Goal: Task Accomplishment & Management: Use online tool/utility

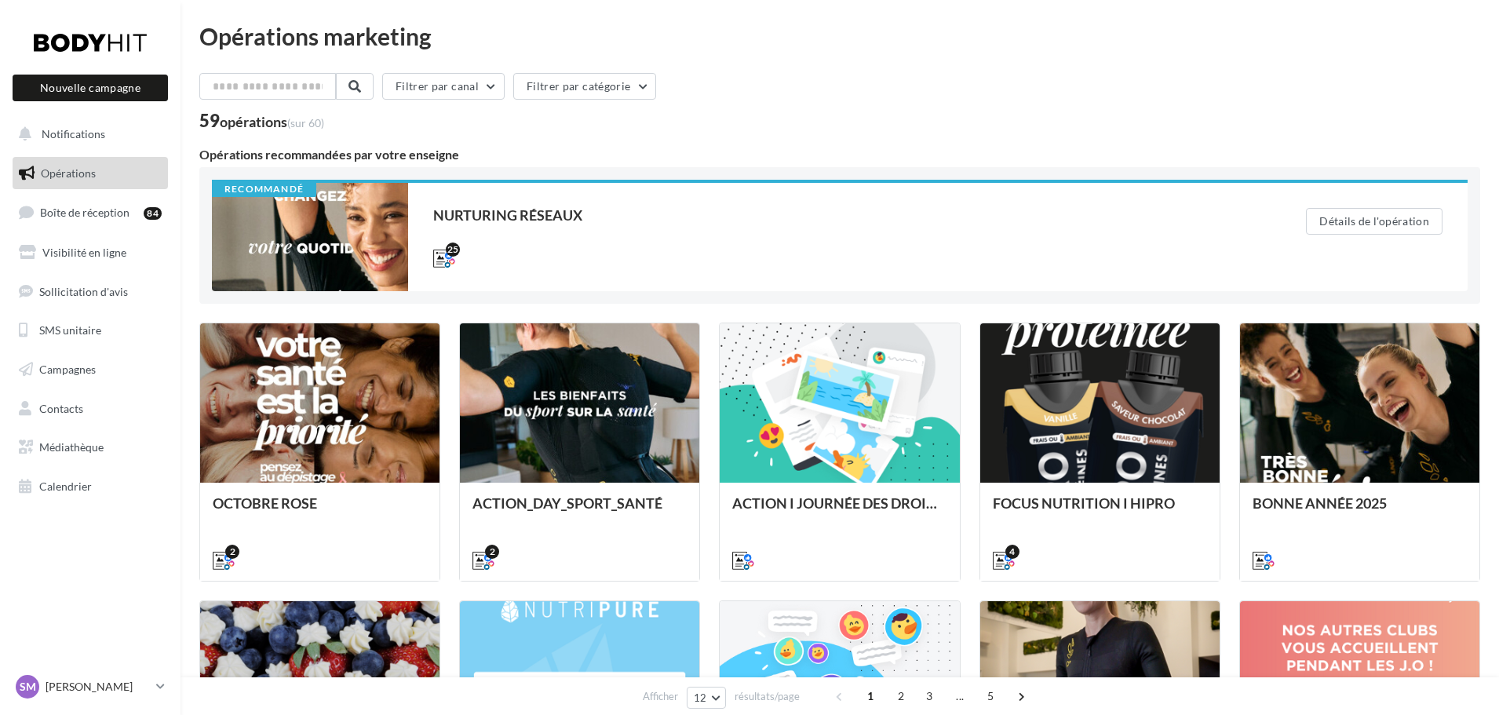
scroll to position [236, 0]
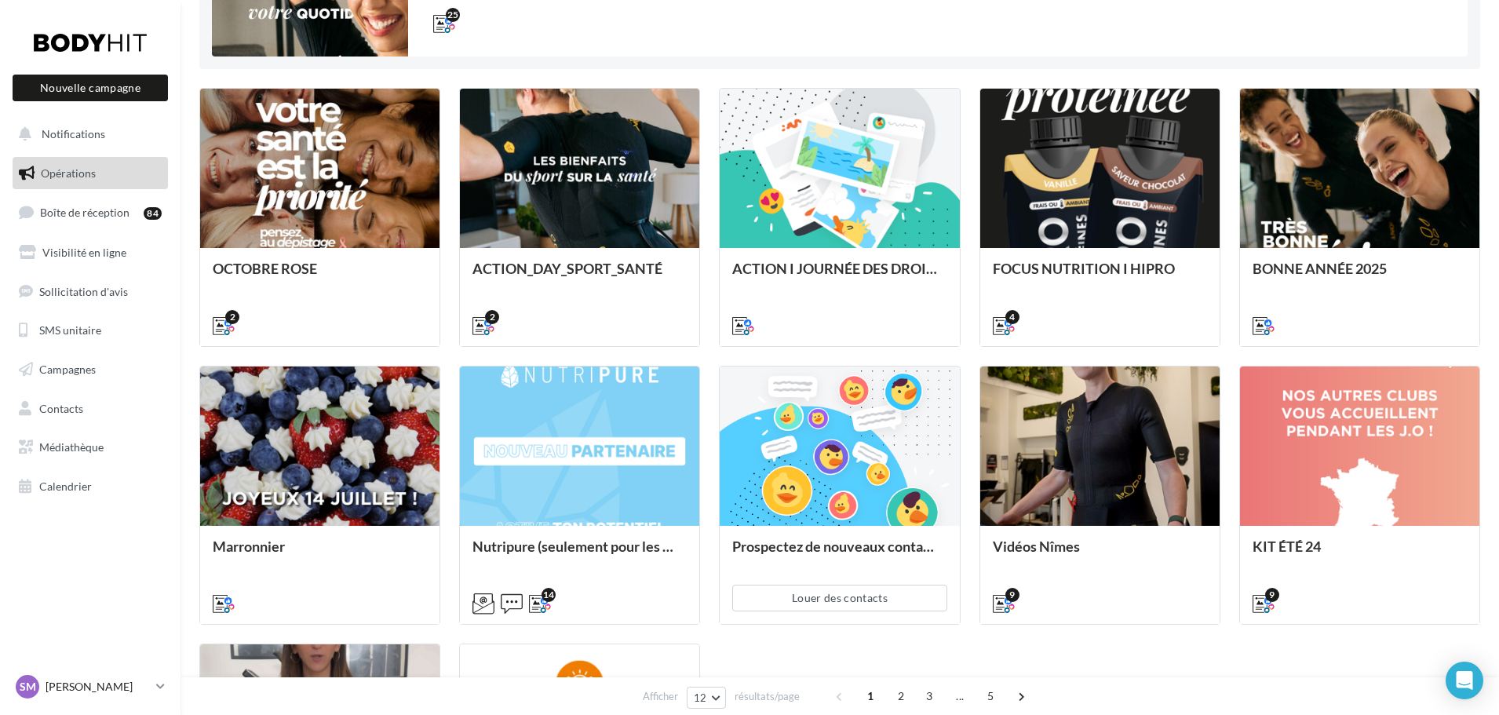
click at [161, 686] on icon at bounding box center [160, 686] width 9 height 13
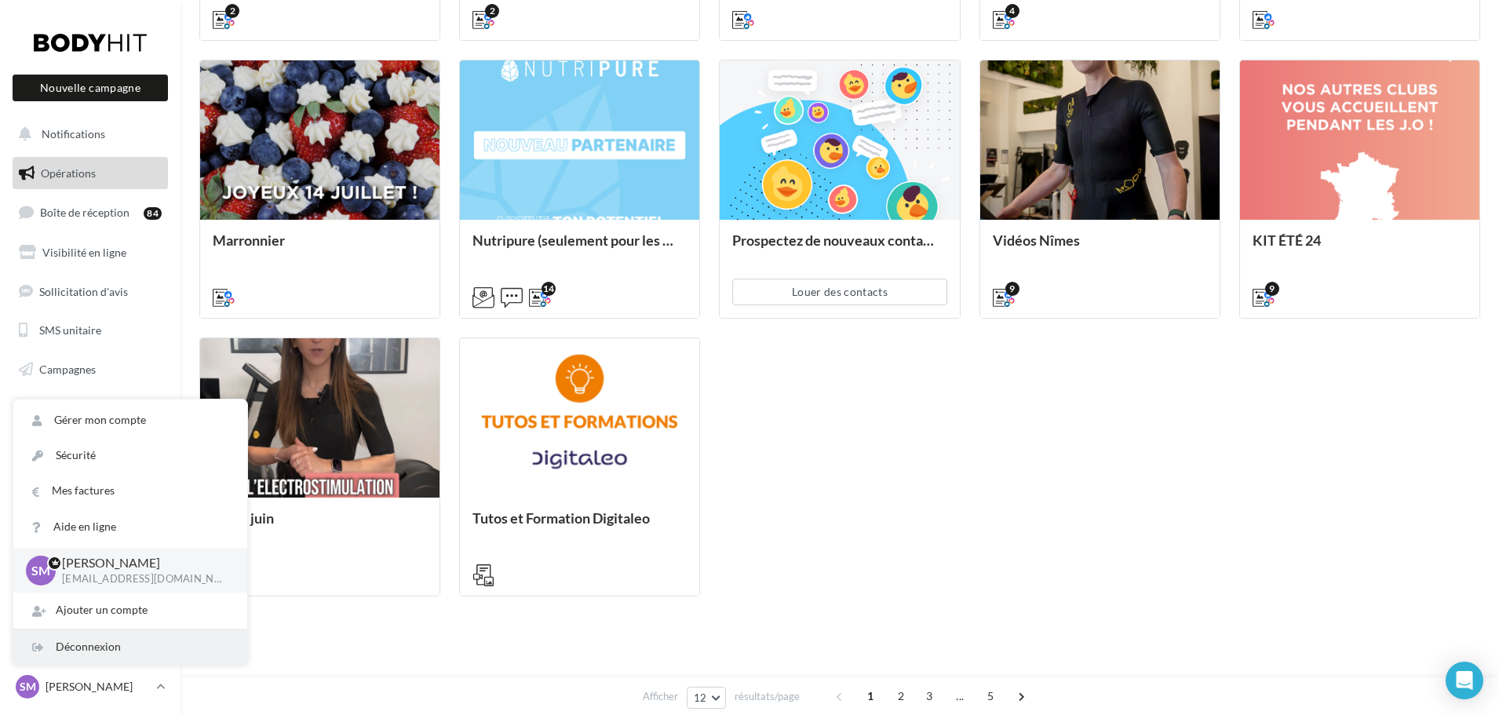
scroll to position [553, 0]
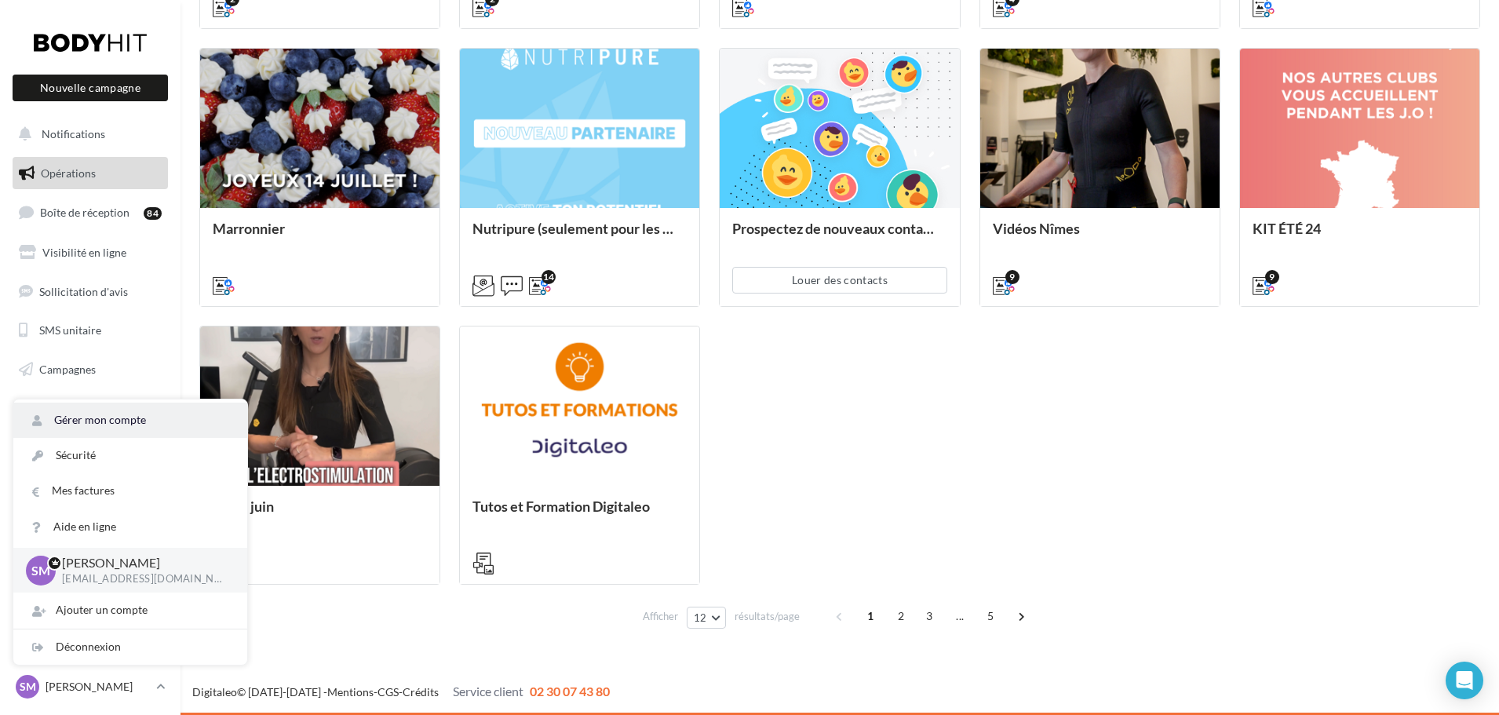
click at [130, 420] on link "Gérer mon compte" at bounding box center [130, 420] width 234 height 35
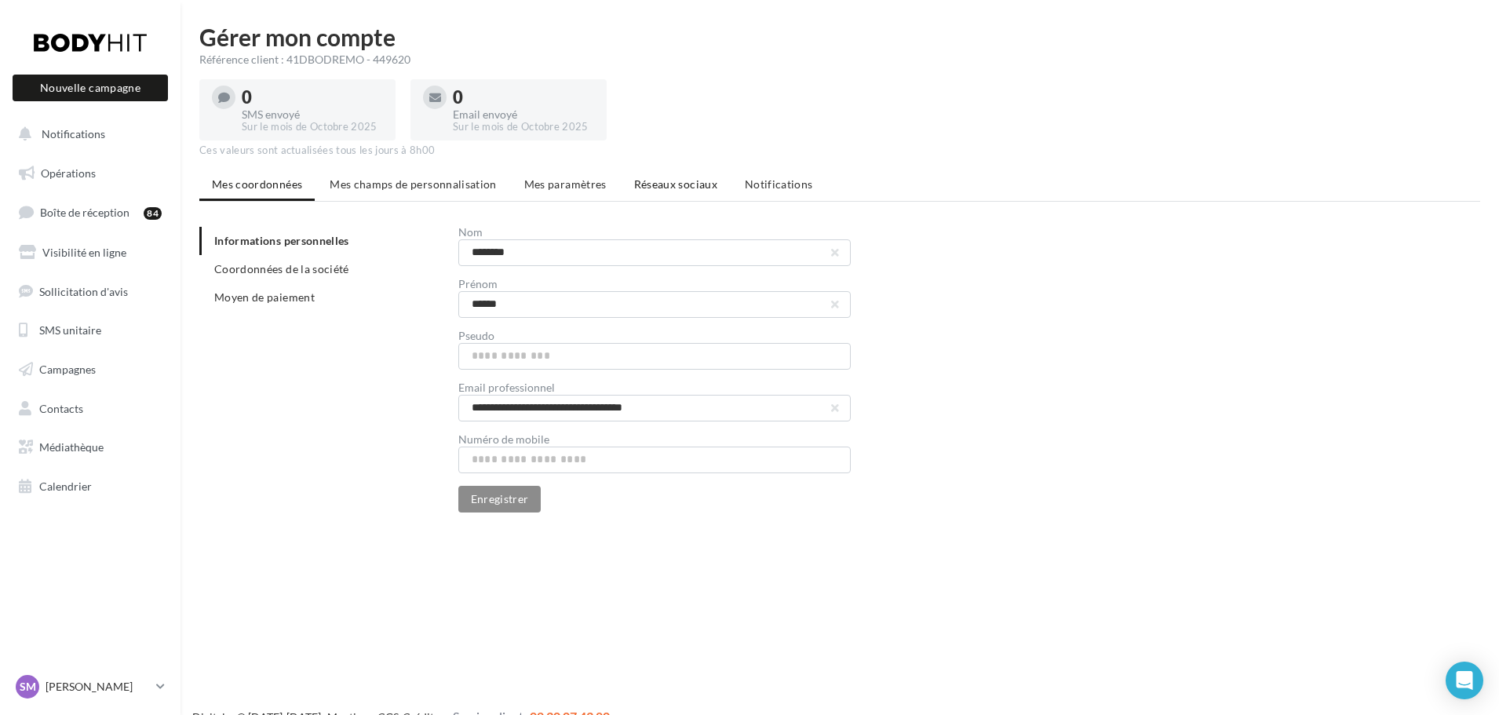
click at [660, 177] on span "Réseaux sociaux" at bounding box center [675, 183] width 83 height 13
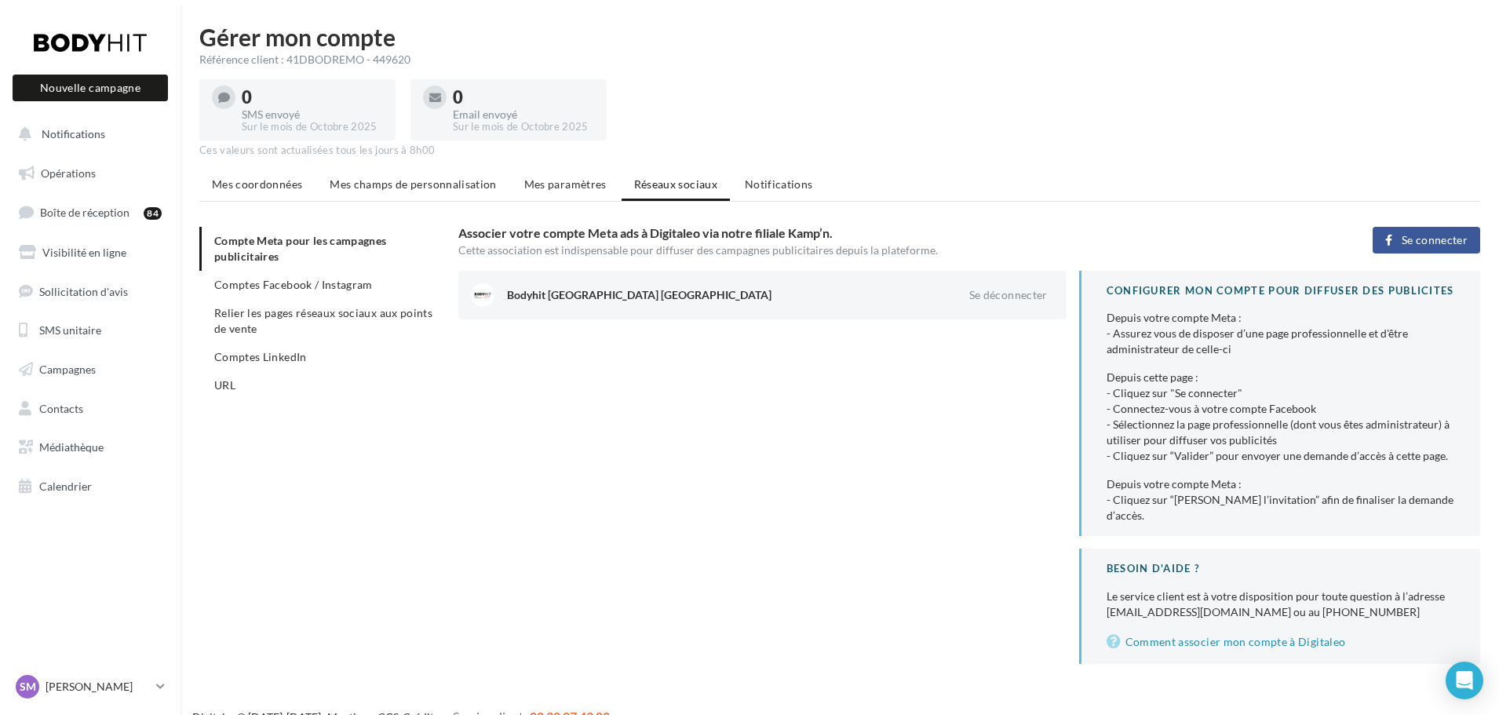
click at [1439, 239] on span "Se connecter" at bounding box center [1435, 240] width 66 height 13
click at [46, 129] on span "Notifications" at bounding box center [74, 133] width 64 height 13
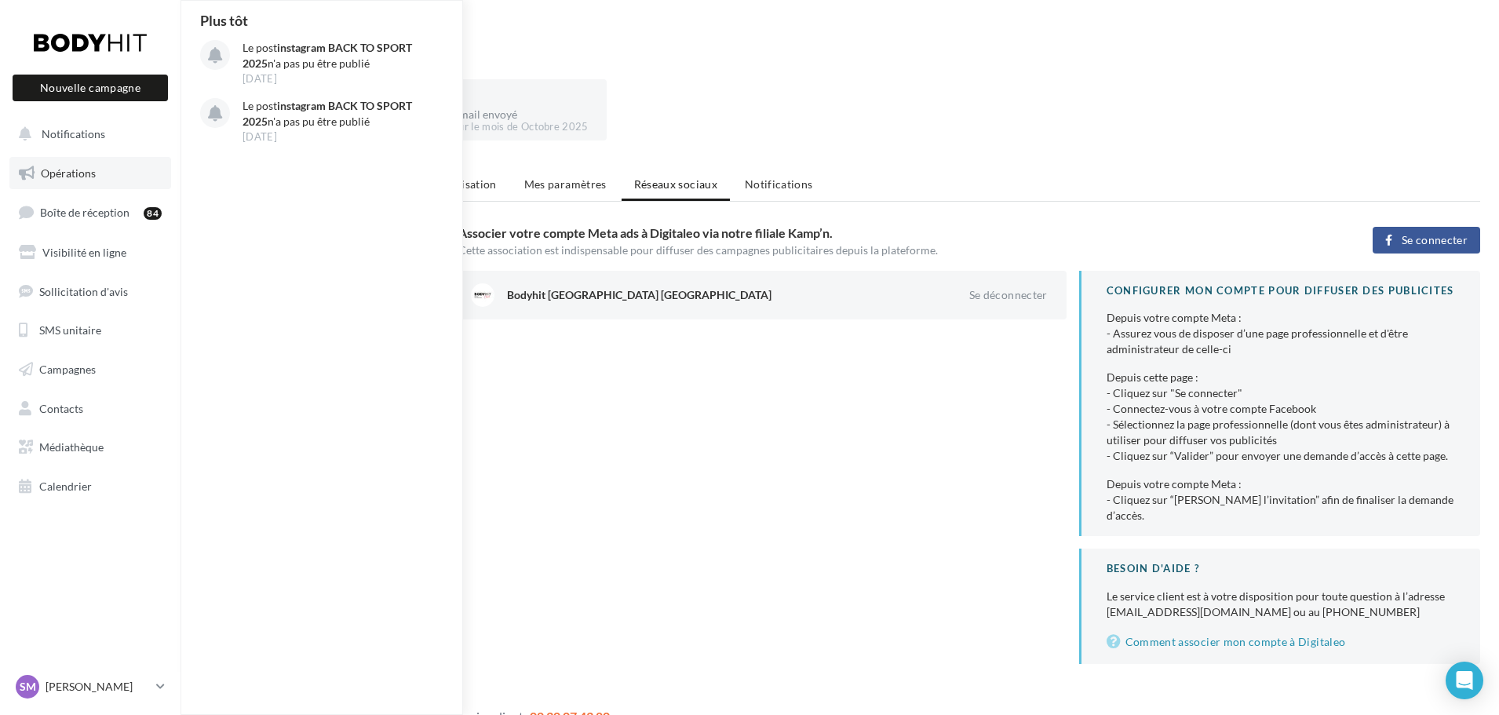
click at [57, 166] on span "Opérations" at bounding box center [68, 172] width 55 height 13
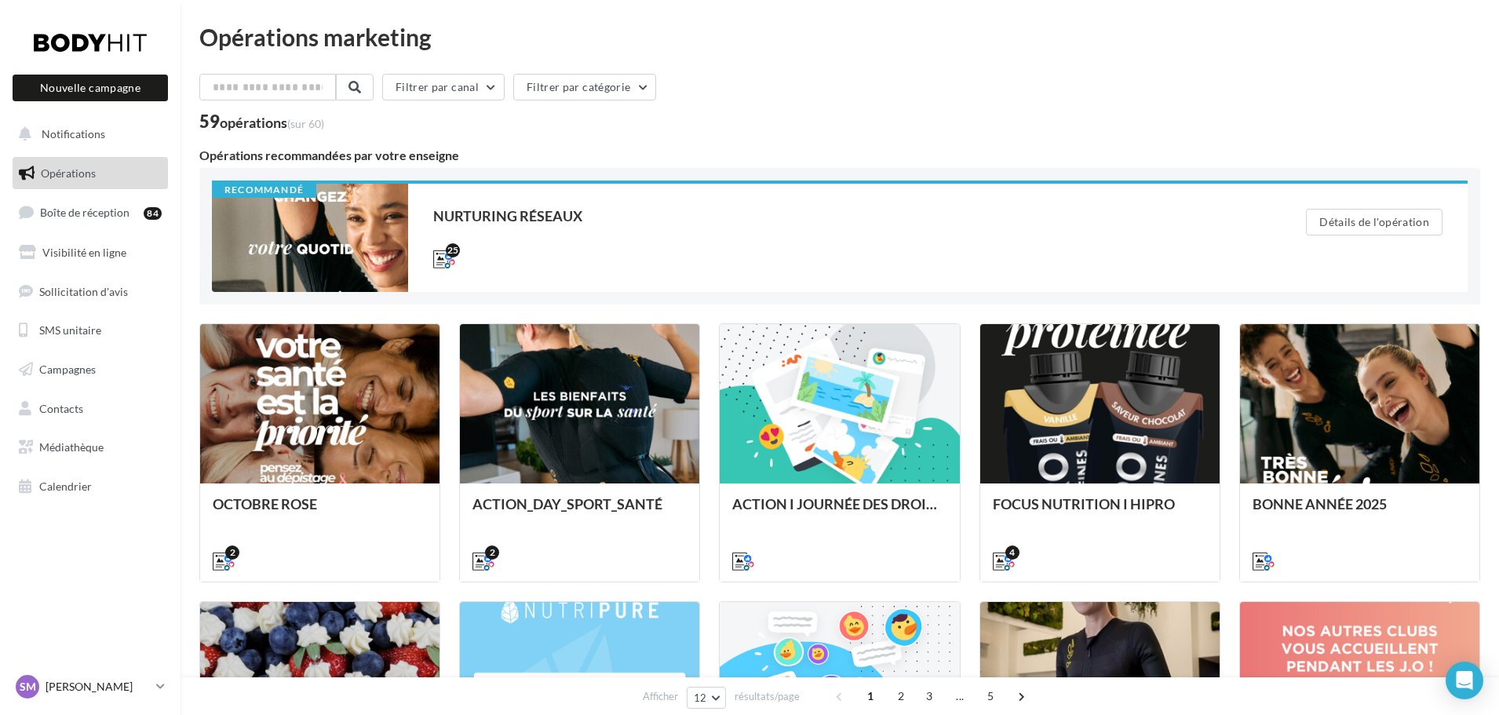
click at [60, 682] on p "[PERSON_NAME]" at bounding box center [98, 687] width 104 height 16
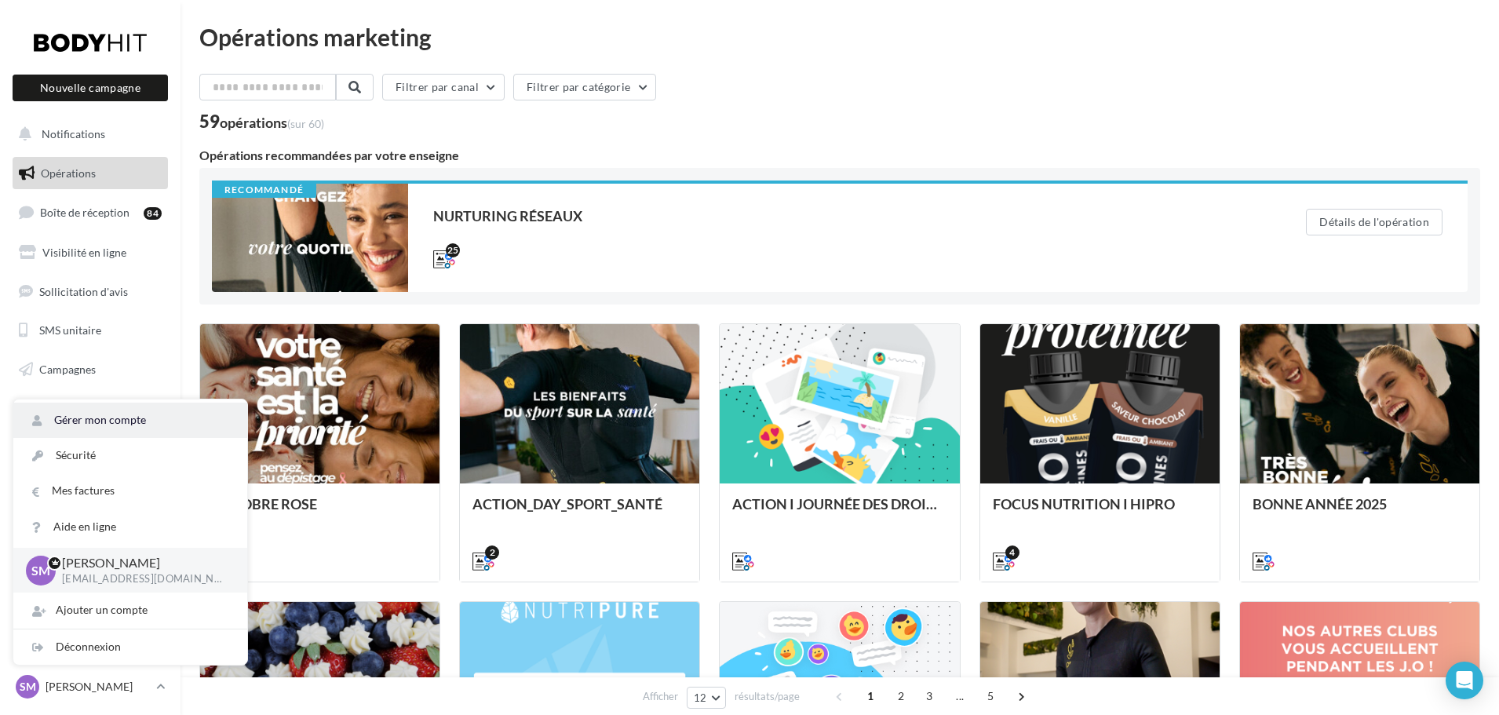
click at [121, 422] on link "Gérer mon compte" at bounding box center [130, 420] width 234 height 35
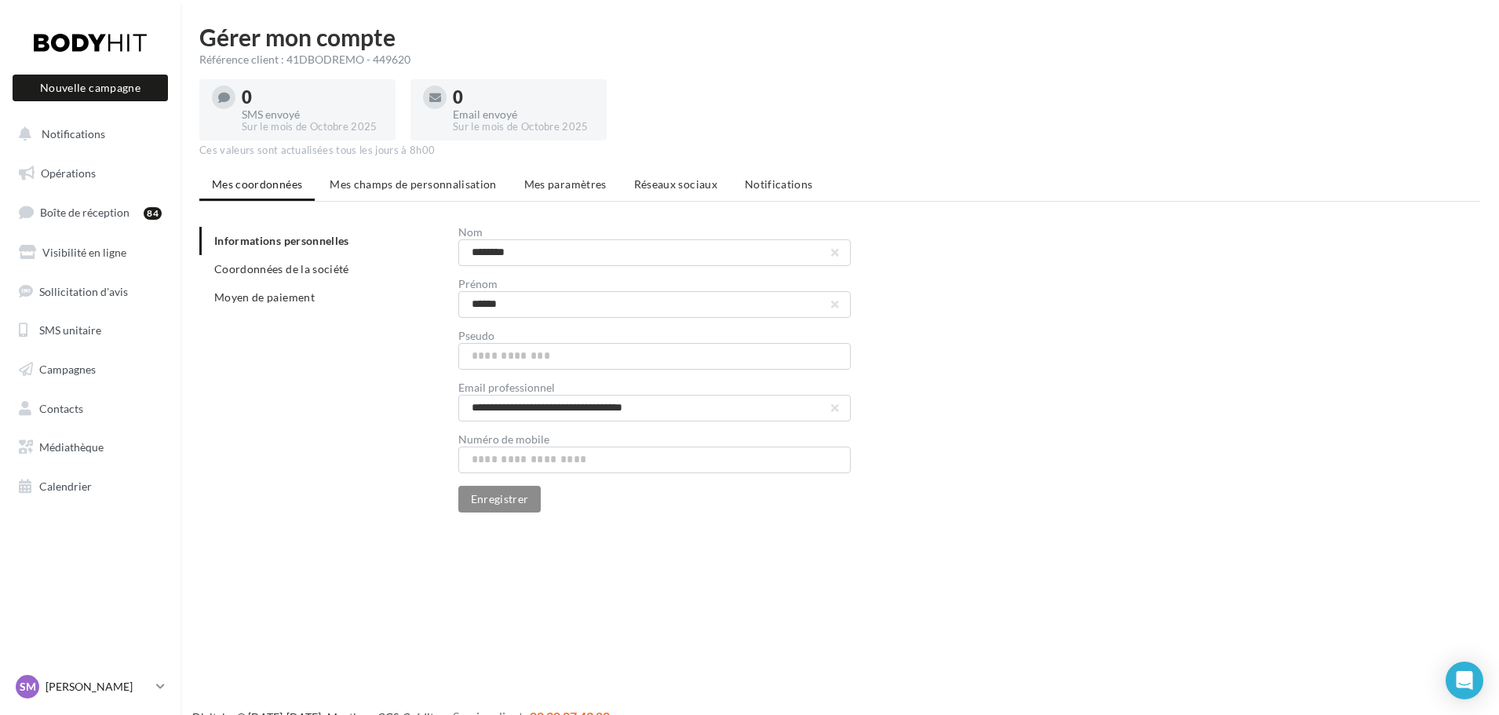
click at [70, 681] on p "[PERSON_NAME]" at bounding box center [98, 687] width 104 height 16
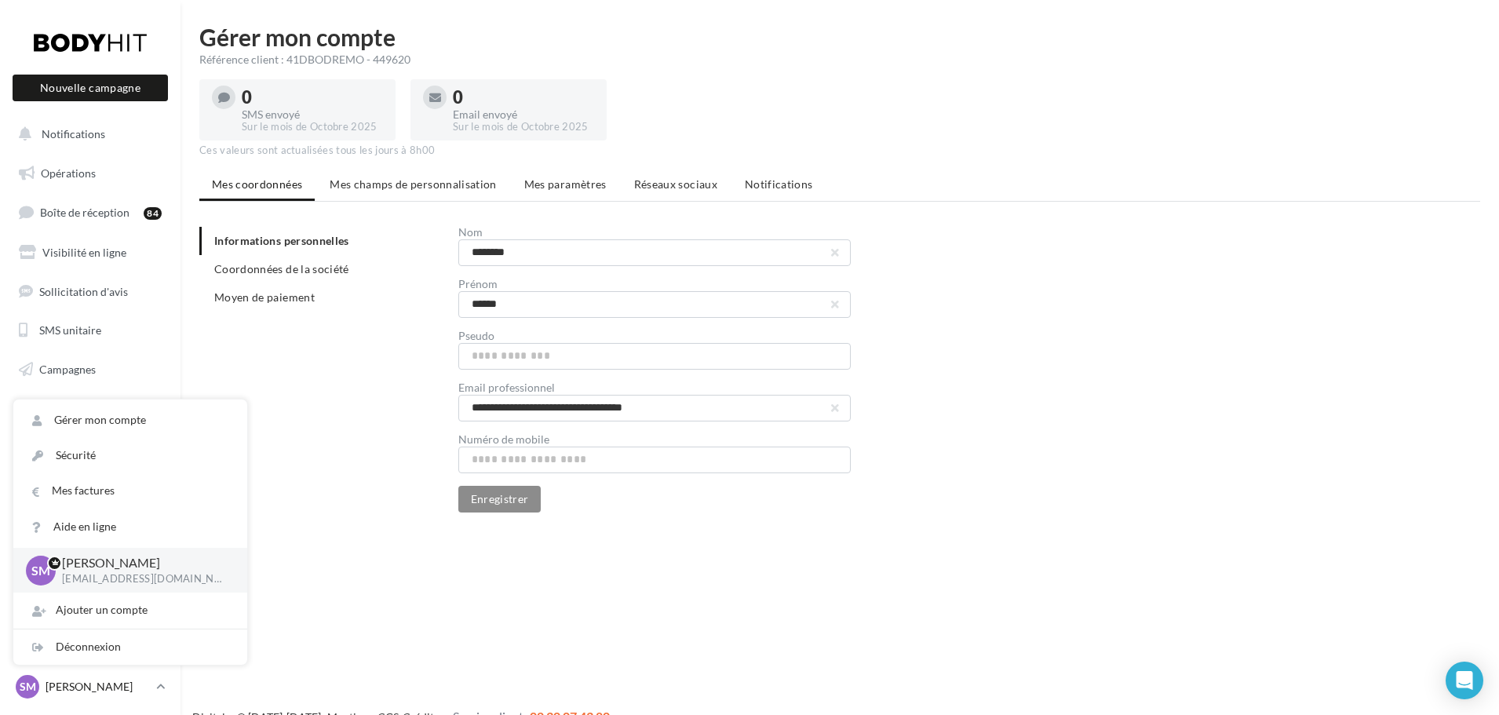
click at [31, 680] on span "SM" at bounding box center [28, 687] width 16 height 16
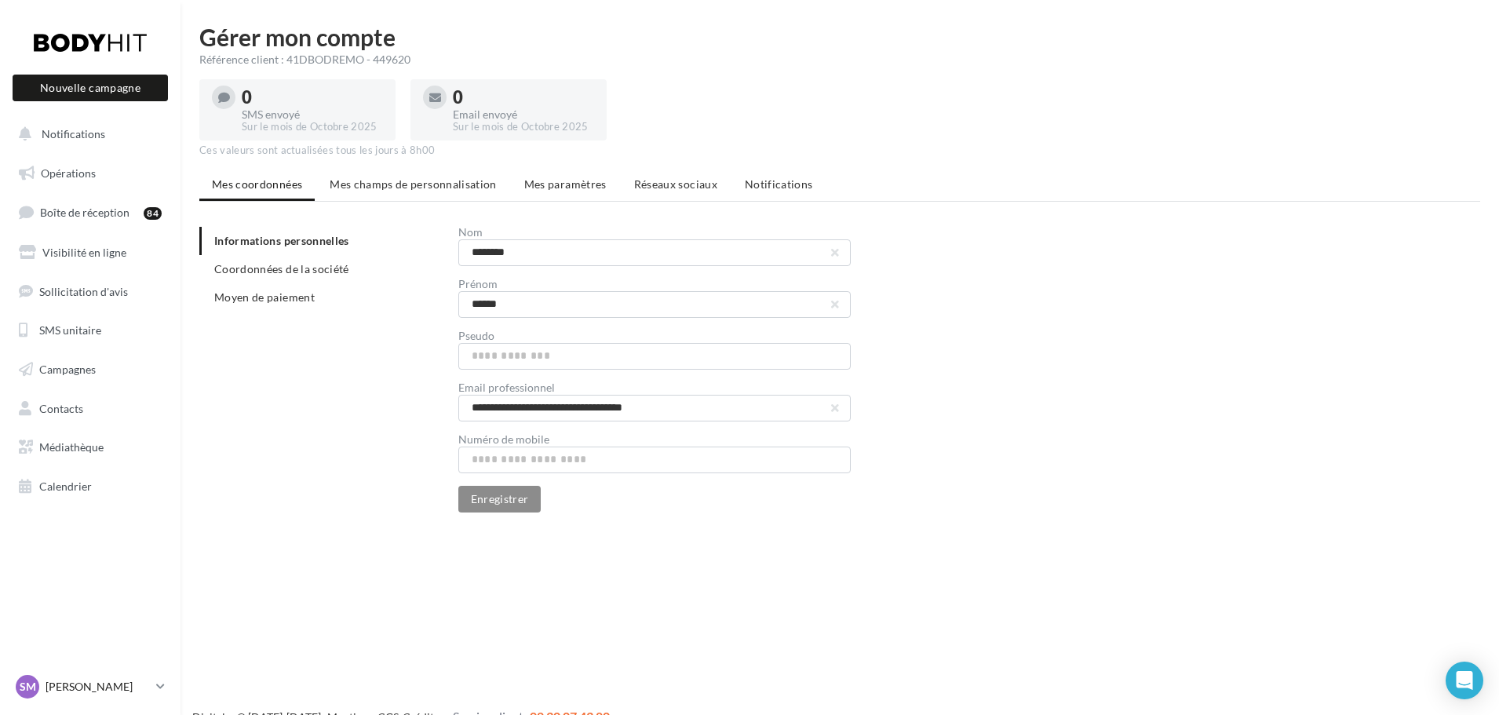
click at [31, 680] on span "SM" at bounding box center [28, 687] width 16 height 16
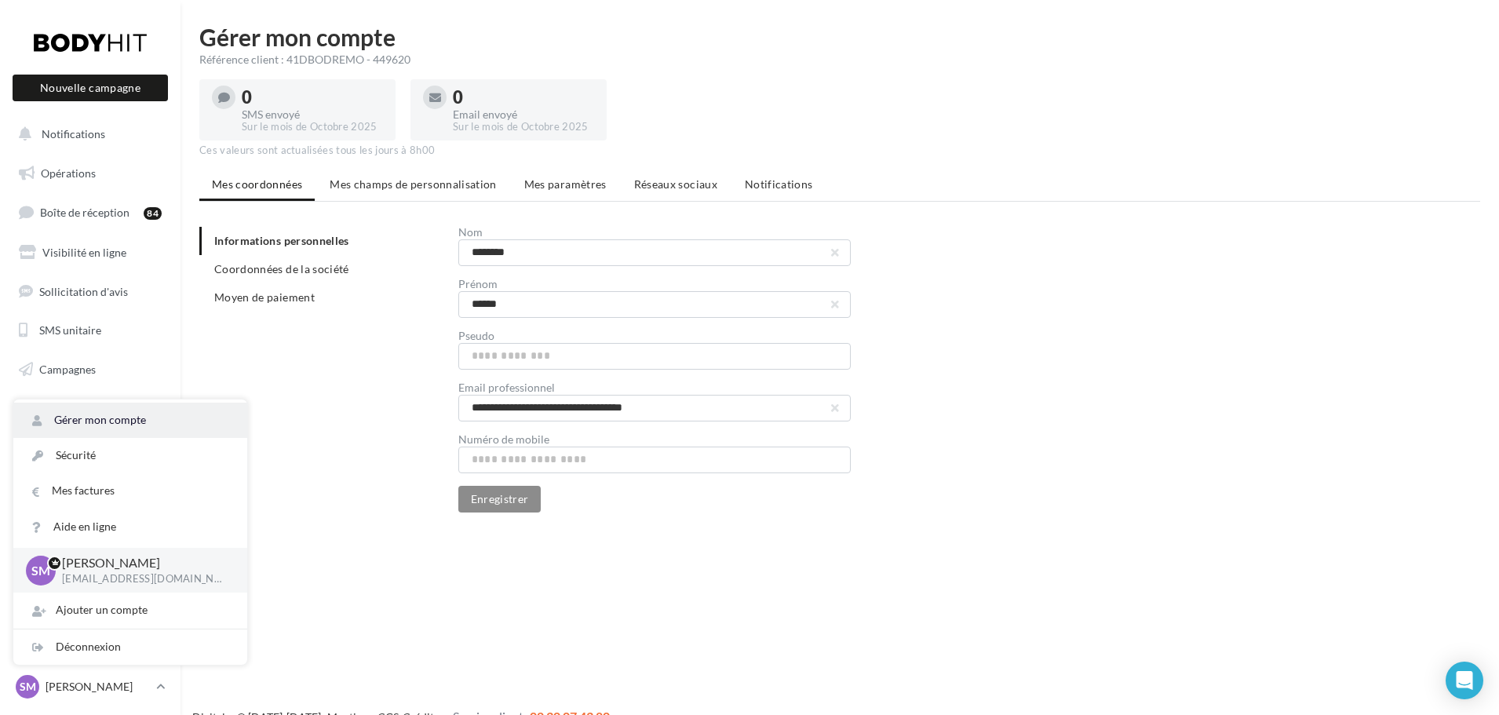
click at [143, 424] on link "Gérer mon compte" at bounding box center [130, 420] width 234 height 35
click at [665, 185] on span "Réseaux sociaux" at bounding box center [675, 183] width 83 height 13
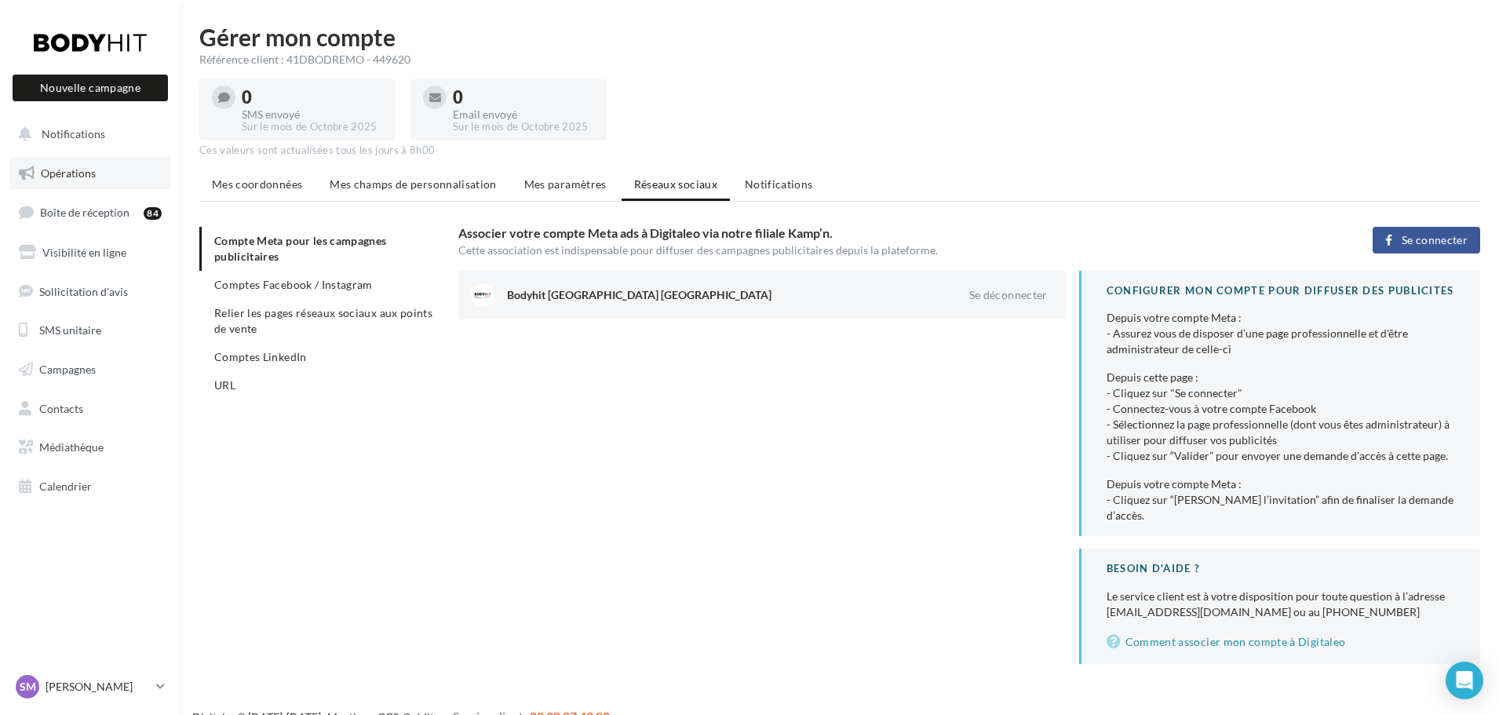
click at [91, 167] on span "Opérations" at bounding box center [68, 172] width 55 height 13
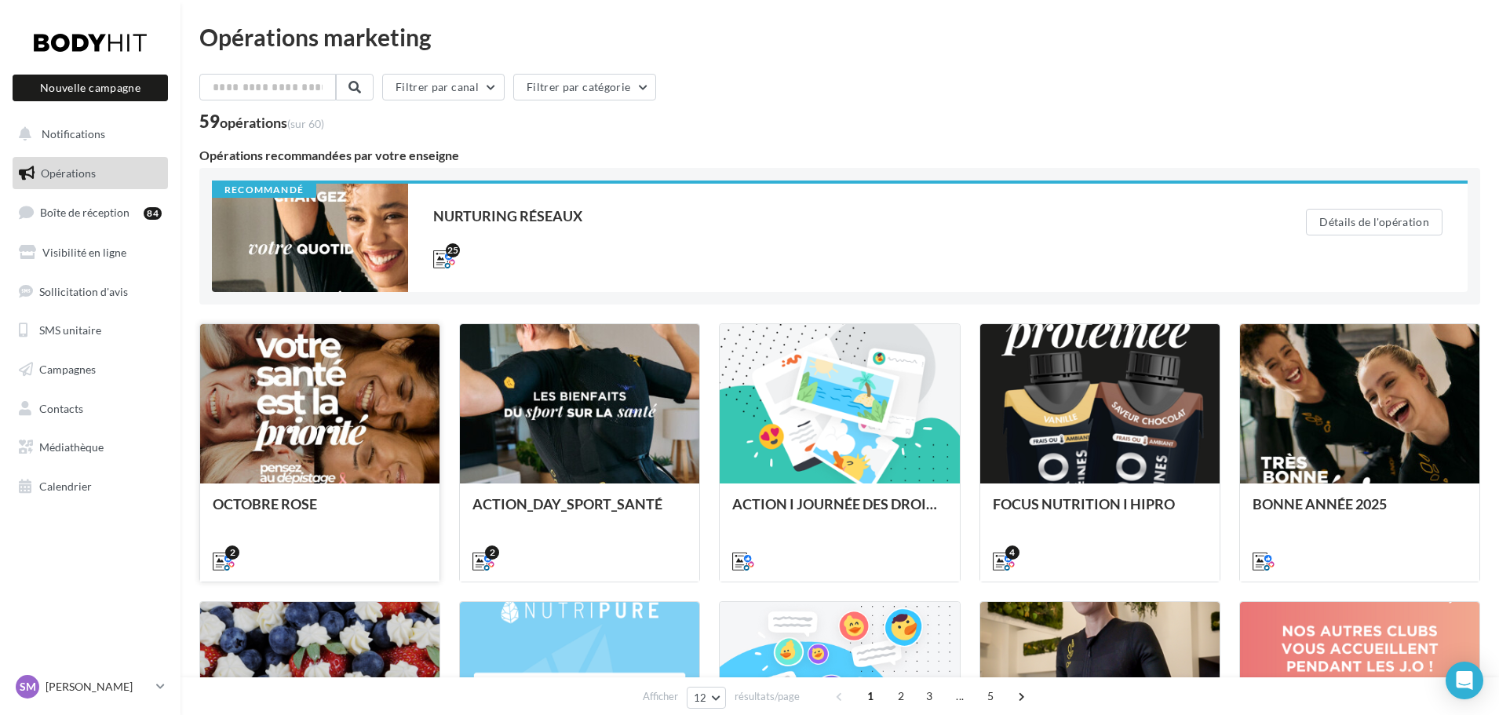
click at [341, 423] on div at bounding box center [319, 404] width 239 height 161
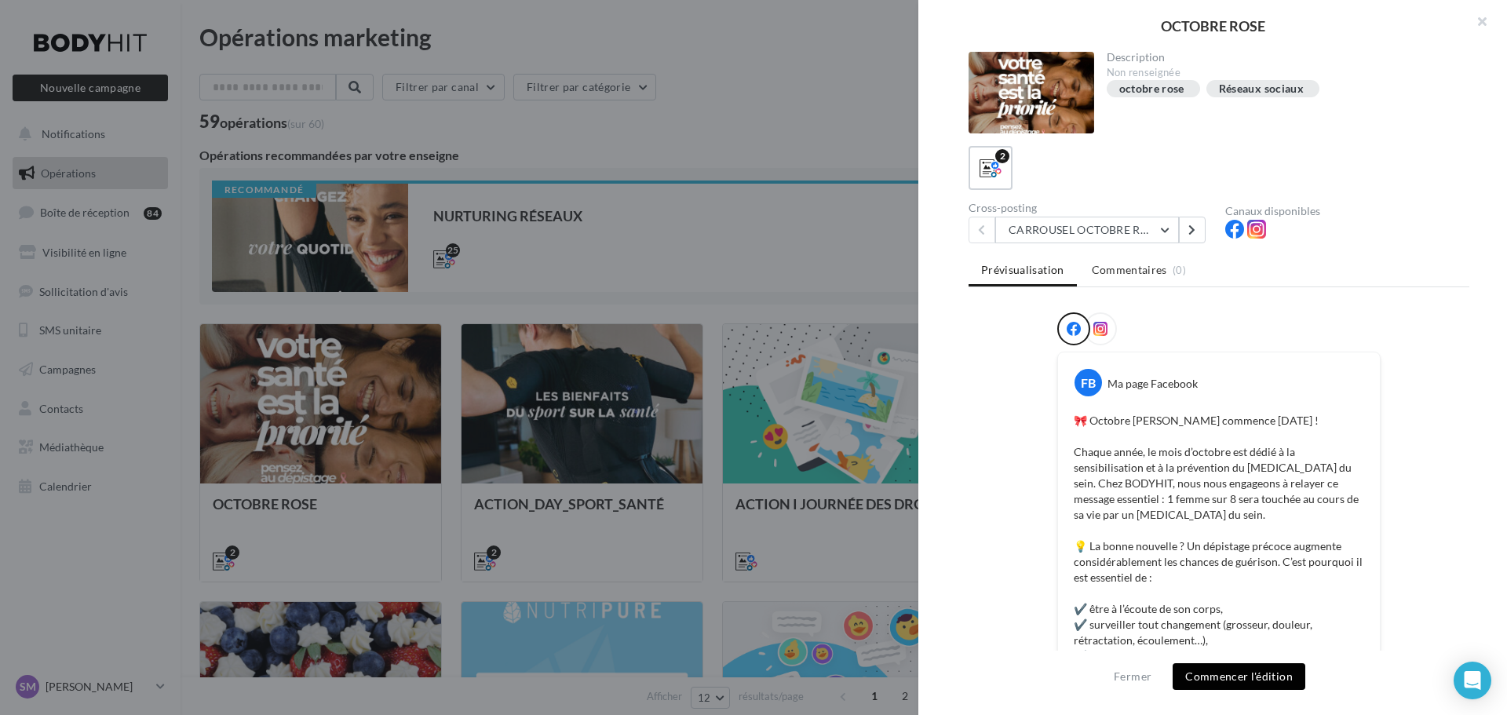
click at [1247, 677] on button "Commencer l'édition" at bounding box center [1239, 676] width 133 height 27
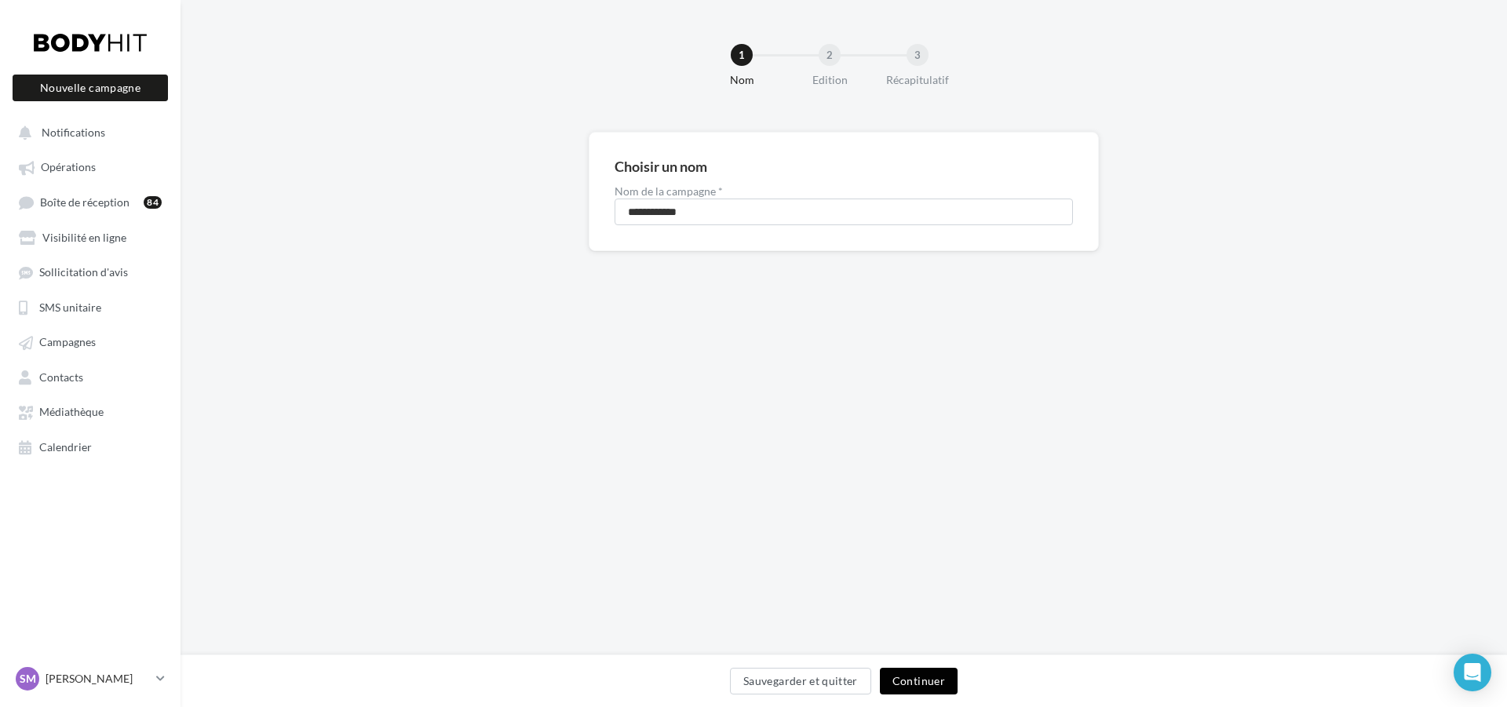
click at [905, 681] on button "Continuer" at bounding box center [919, 681] width 78 height 27
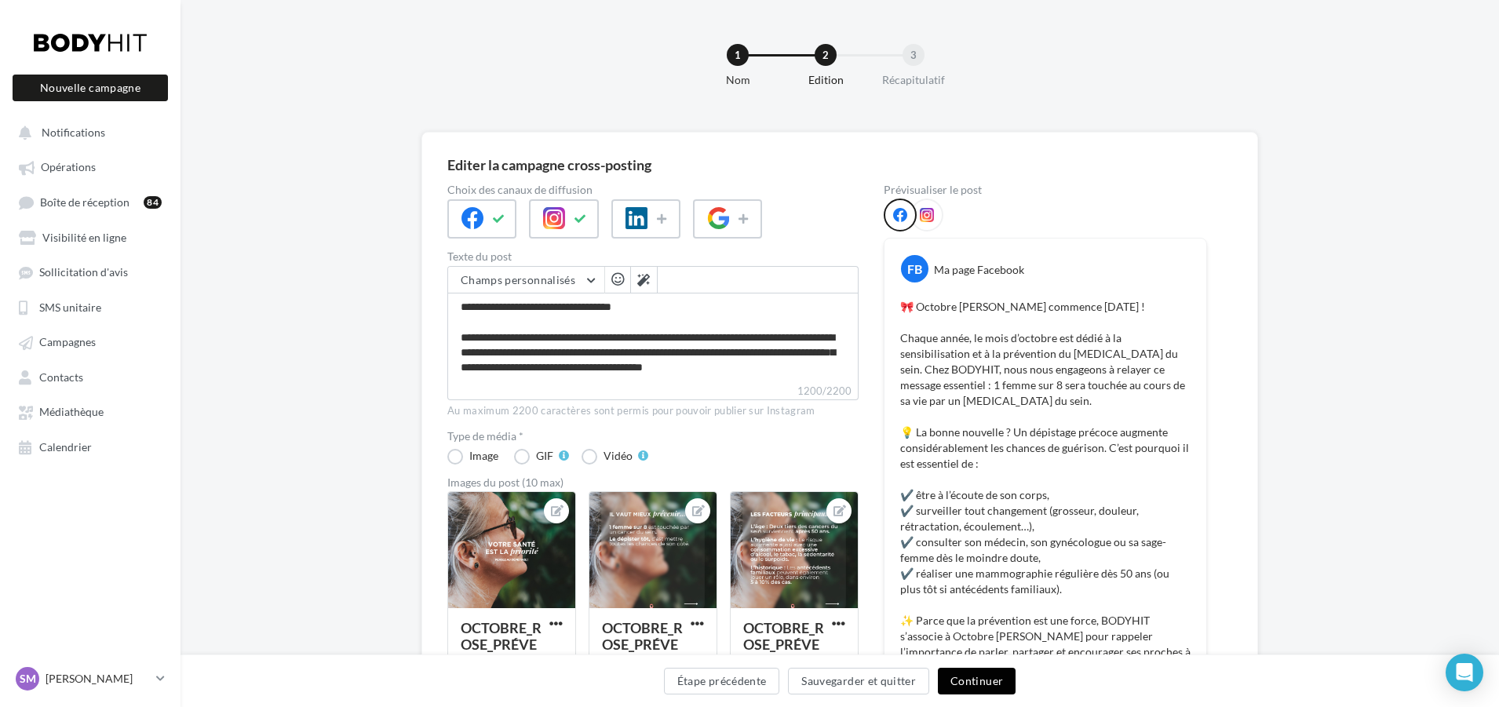
click at [973, 679] on button "Continuer" at bounding box center [977, 681] width 78 height 27
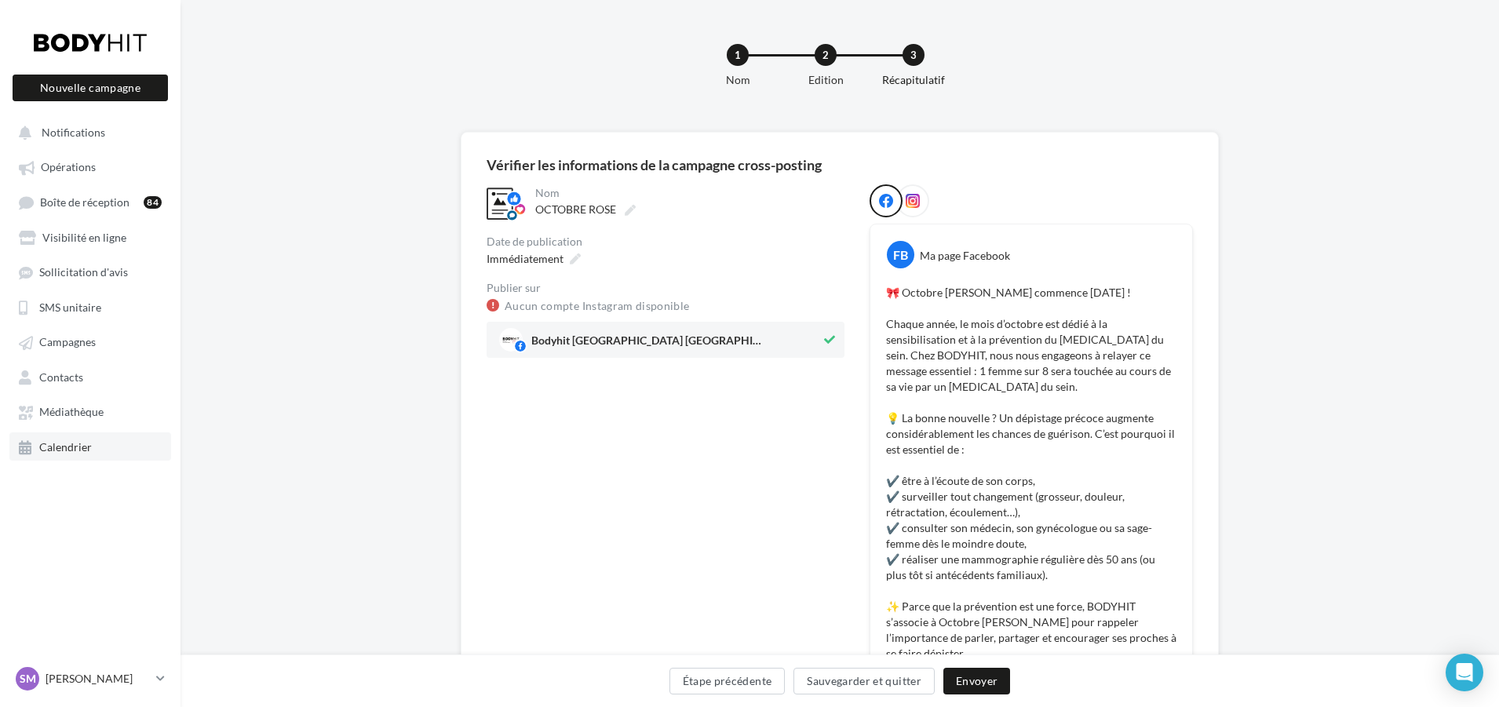
click at [71, 439] on link "Calendrier" at bounding box center [90, 447] width 162 height 28
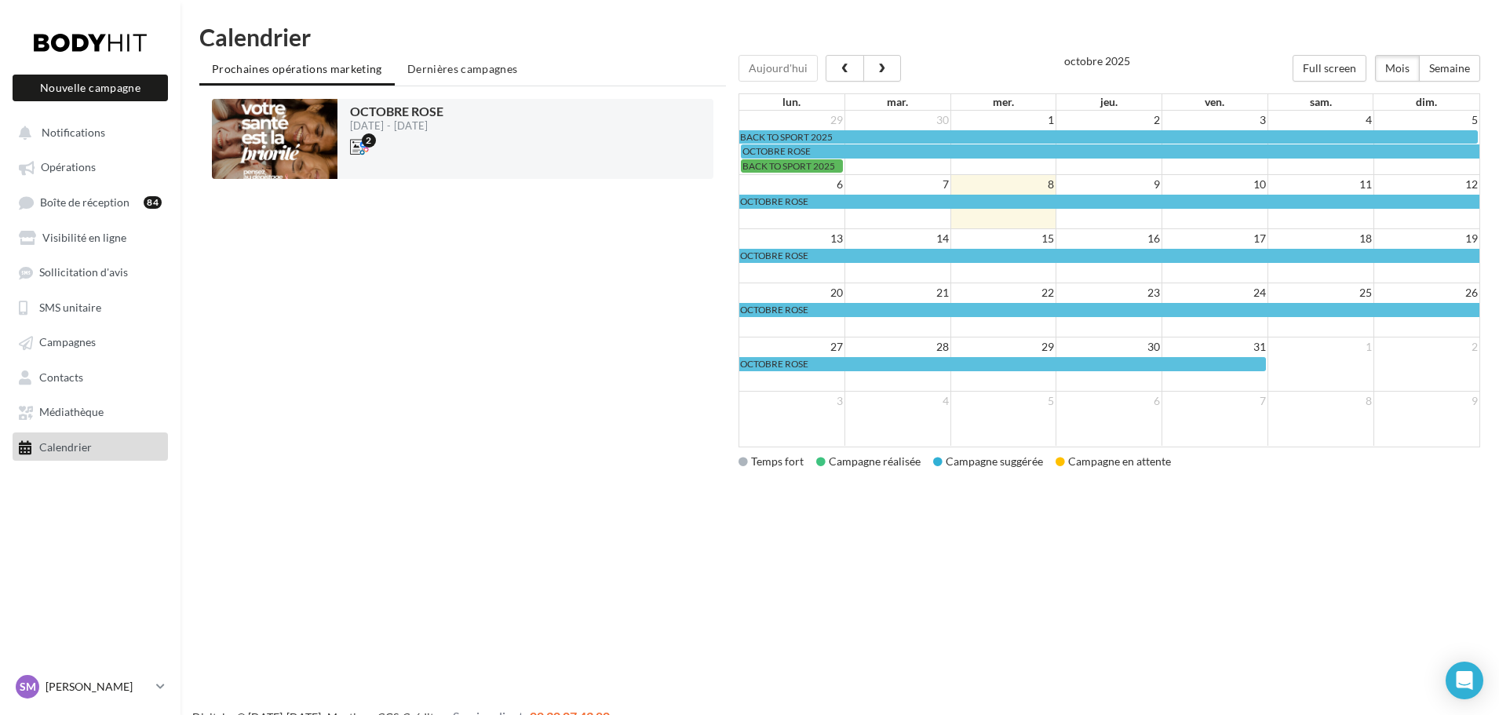
click at [154, 686] on link "SM Sophie MARCHEIX gestion.rennes-montparnasse@bodyhit.fr" at bounding box center [90, 687] width 155 height 30
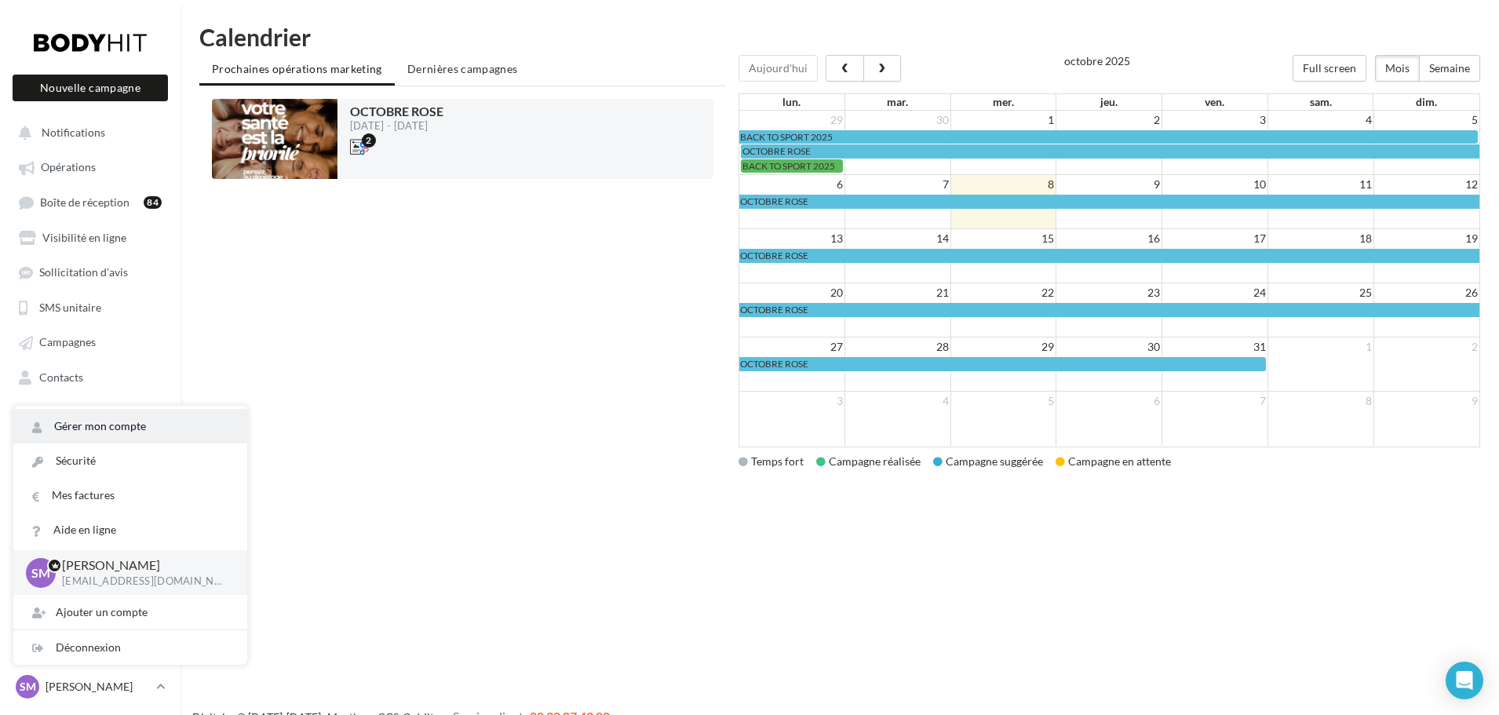
click at [78, 419] on link "Gérer mon compte" at bounding box center [130, 426] width 234 height 35
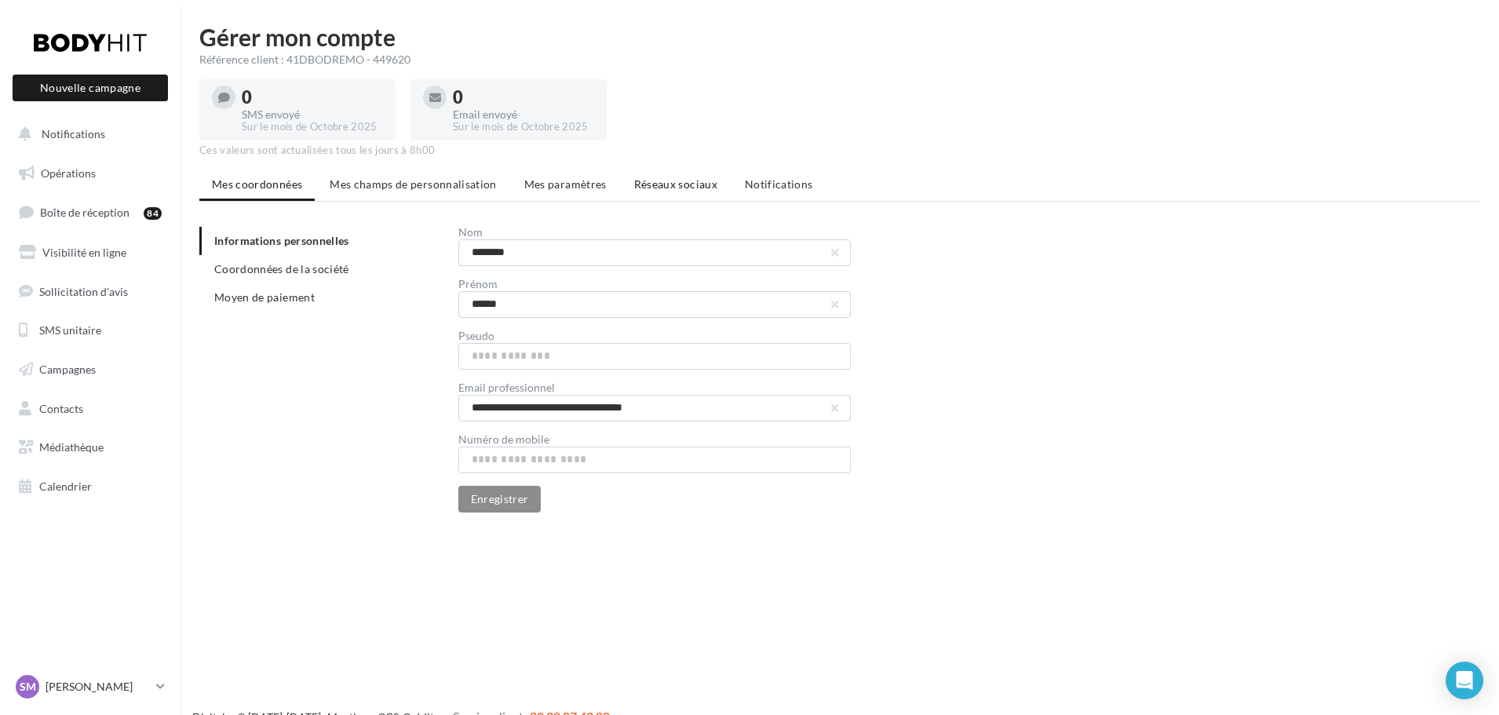
click at [654, 184] on span "Réseaux sociaux" at bounding box center [675, 183] width 83 height 13
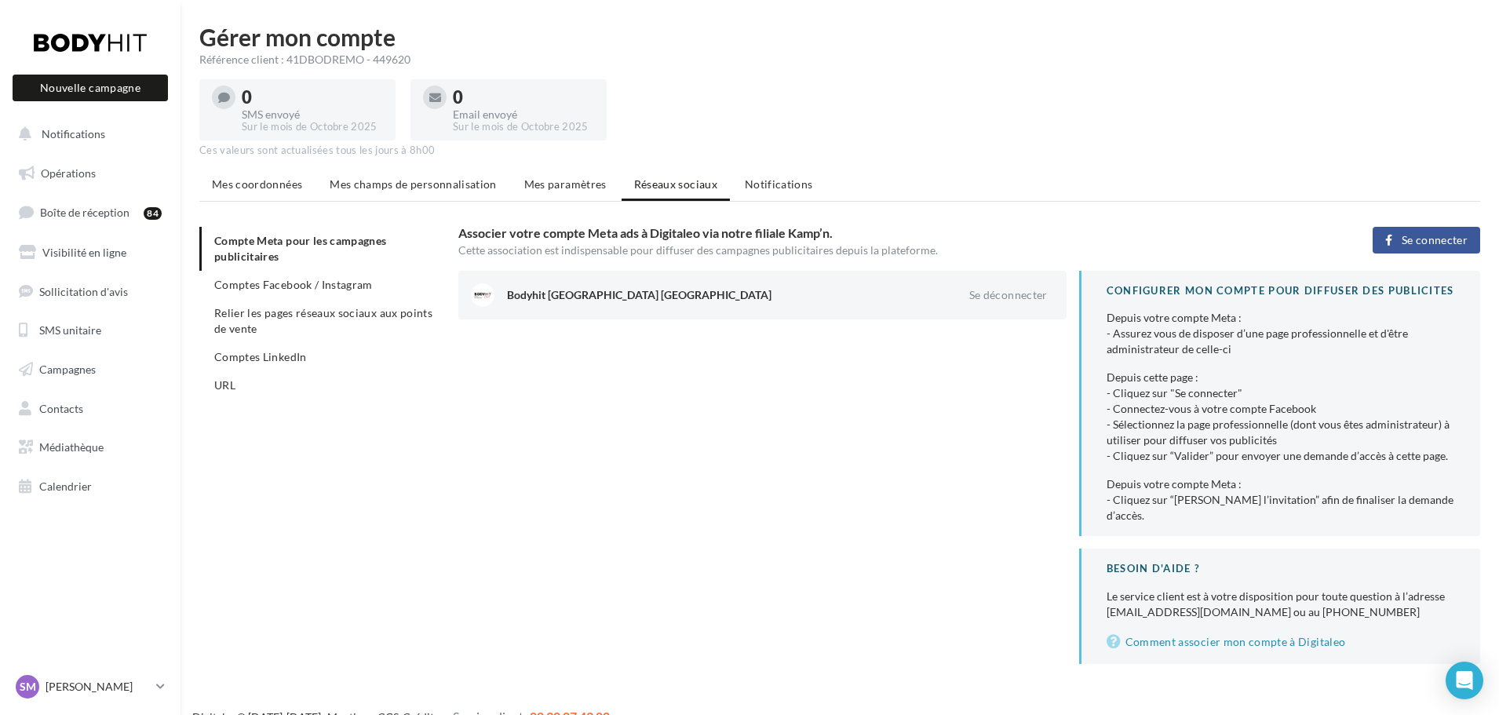
click at [1429, 243] on span "Se connecter" at bounding box center [1435, 240] width 66 height 13
click at [772, 189] on span "Notifications" at bounding box center [779, 183] width 68 height 13
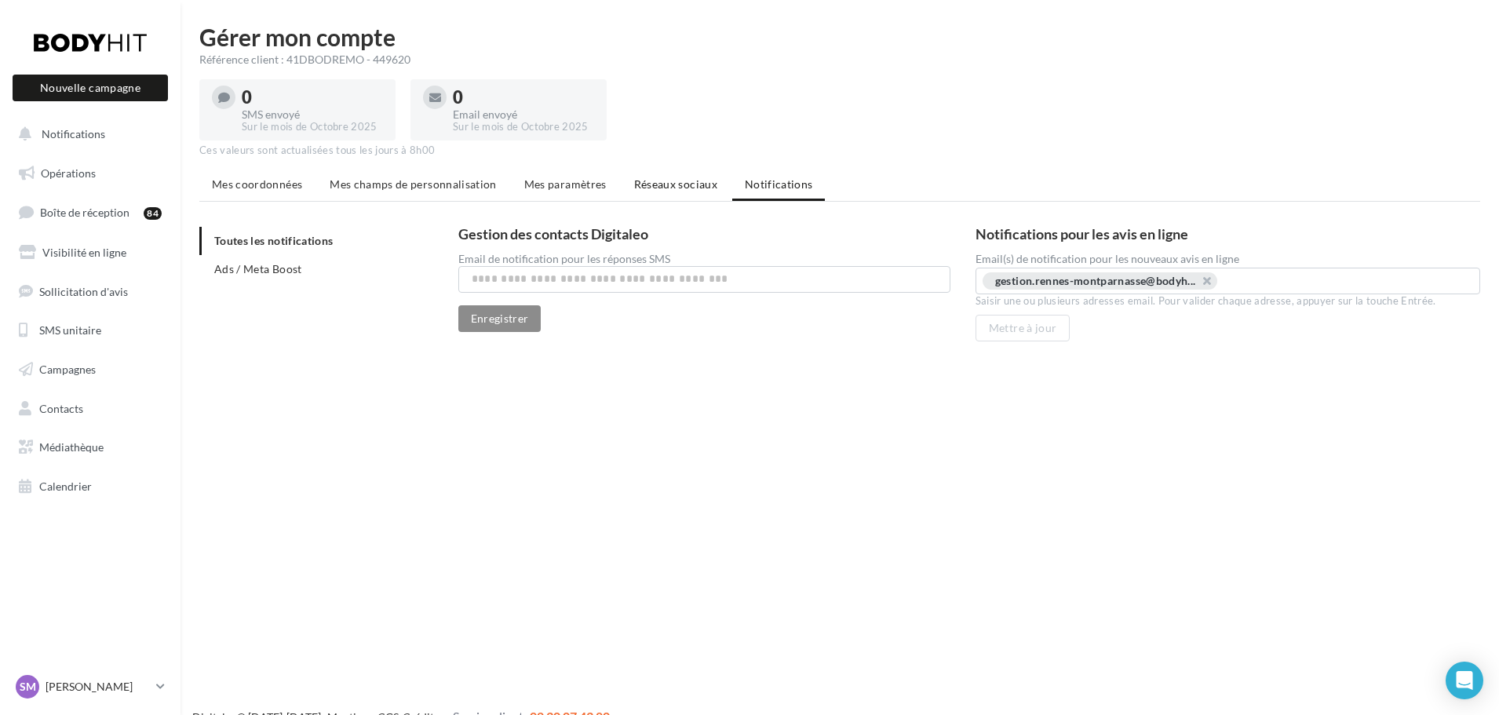
click at [661, 188] on span "Réseaux sociaux" at bounding box center [675, 183] width 83 height 13
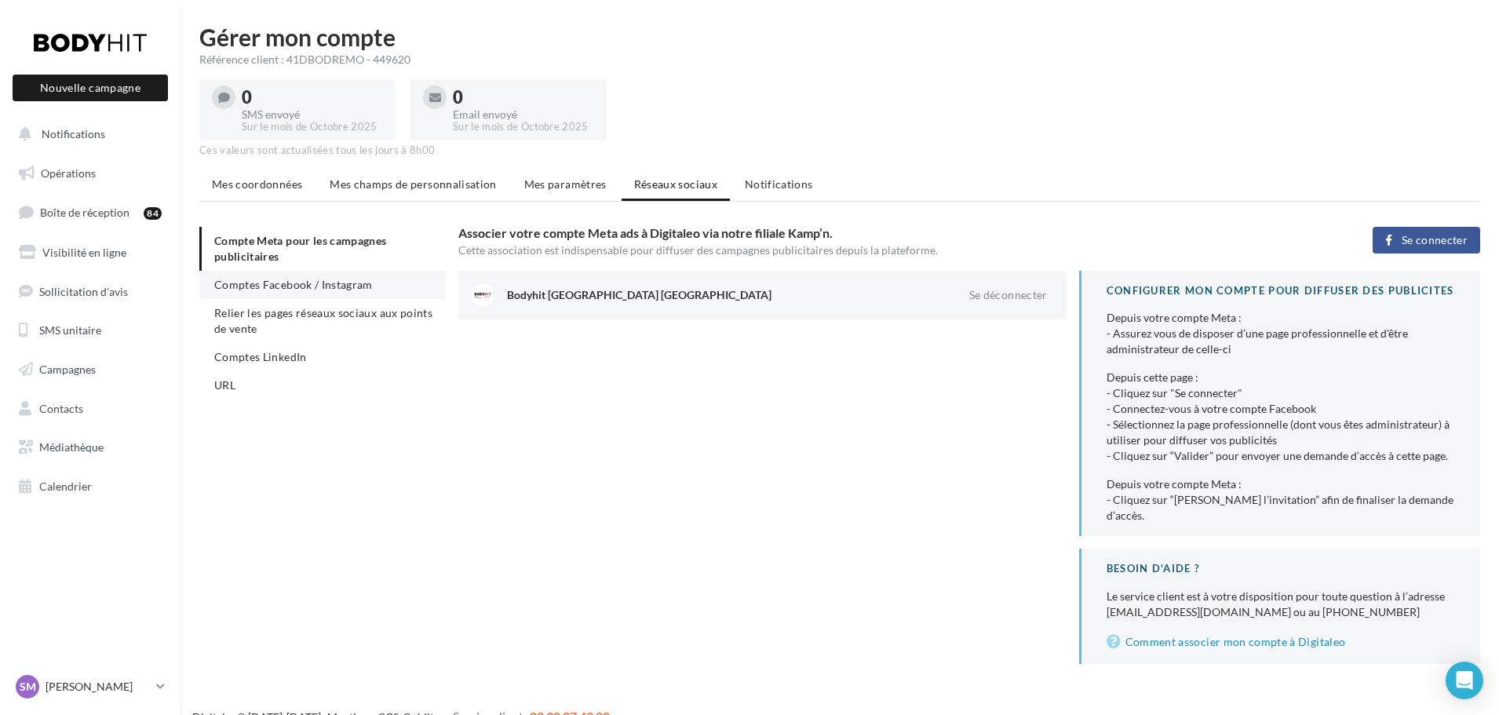
click at [354, 284] on span "Comptes Facebook / Instagram" at bounding box center [293, 284] width 159 height 13
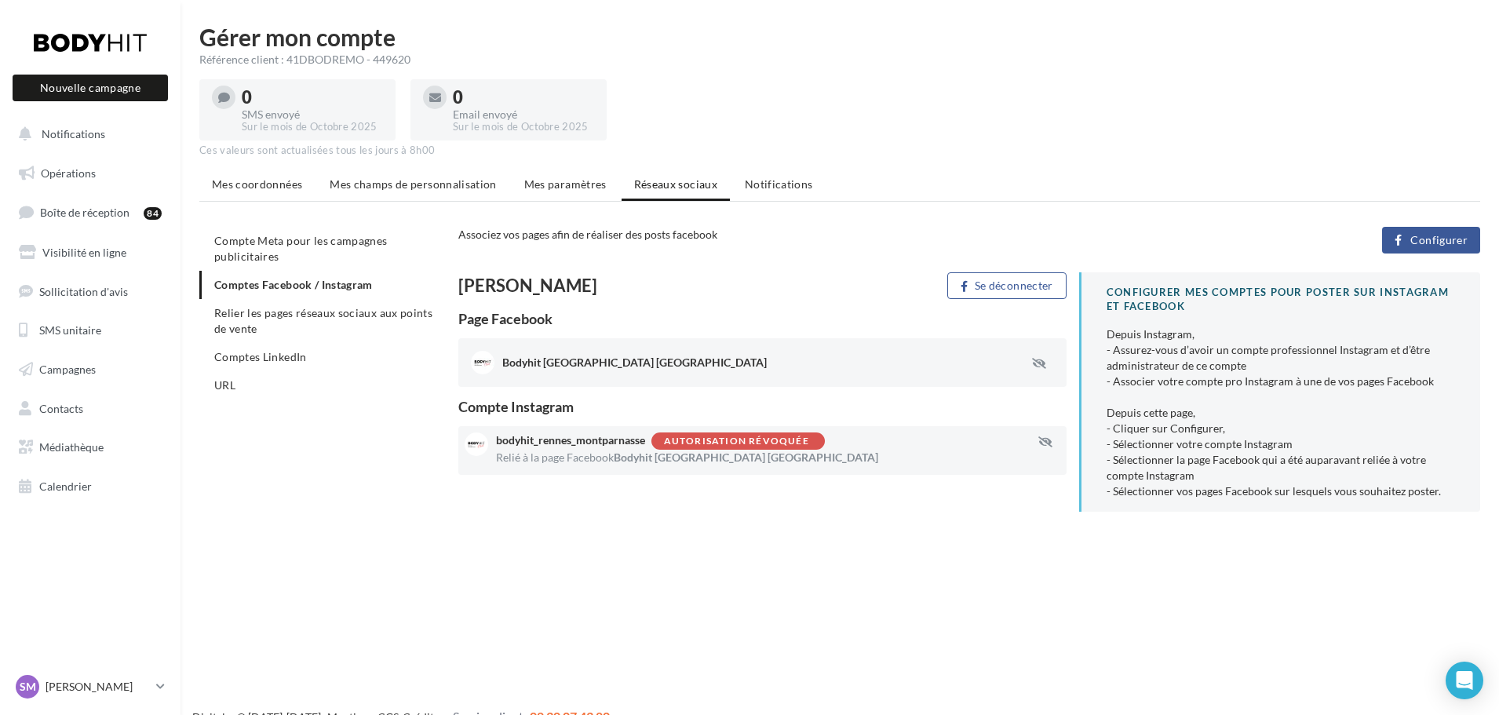
click at [736, 444] on div "Autorisation révoquée" at bounding box center [736, 441] width 145 height 10
click at [1429, 243] on span "Configurer" at bounding box center [1439, 240] width 57 height 13
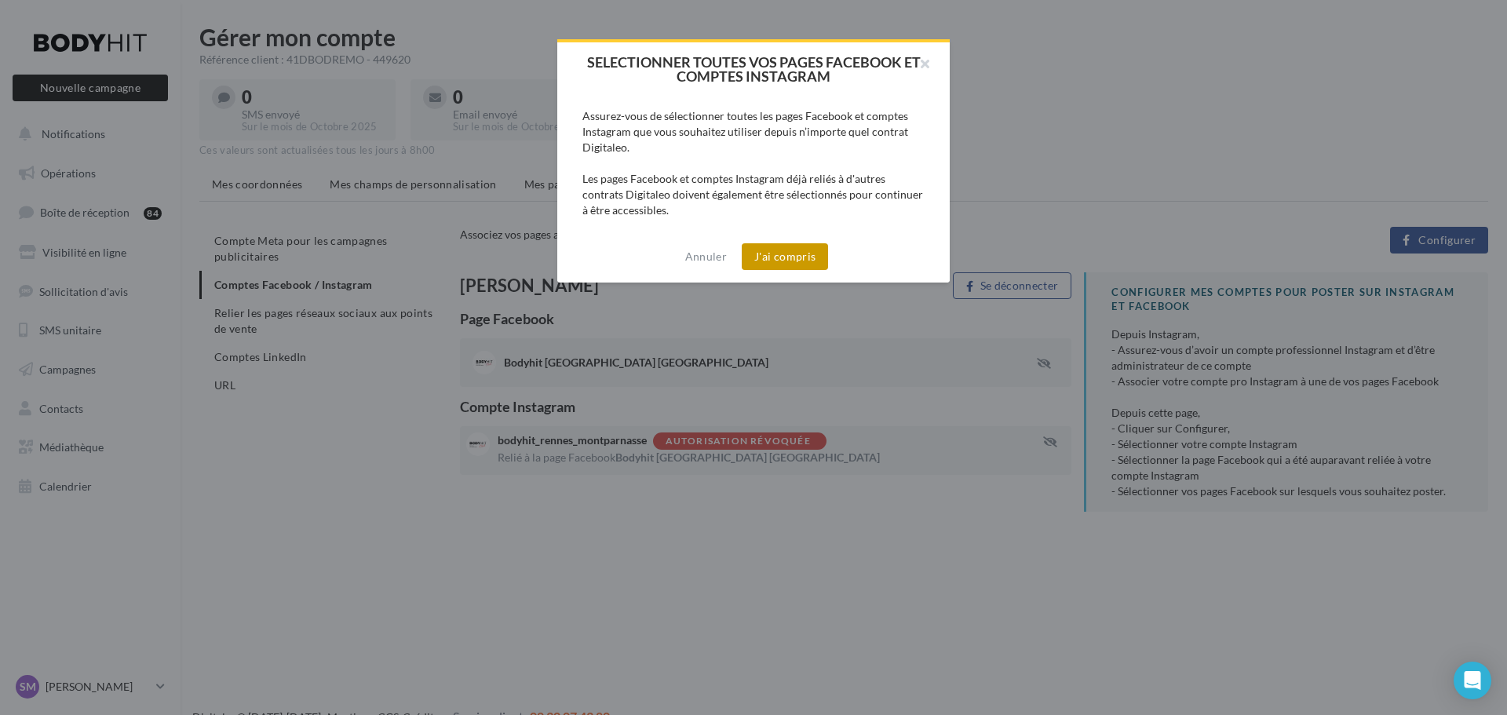
click at [791, 254] on button "J'ai compris" at bounding box center [785, 256] width 86 height 27
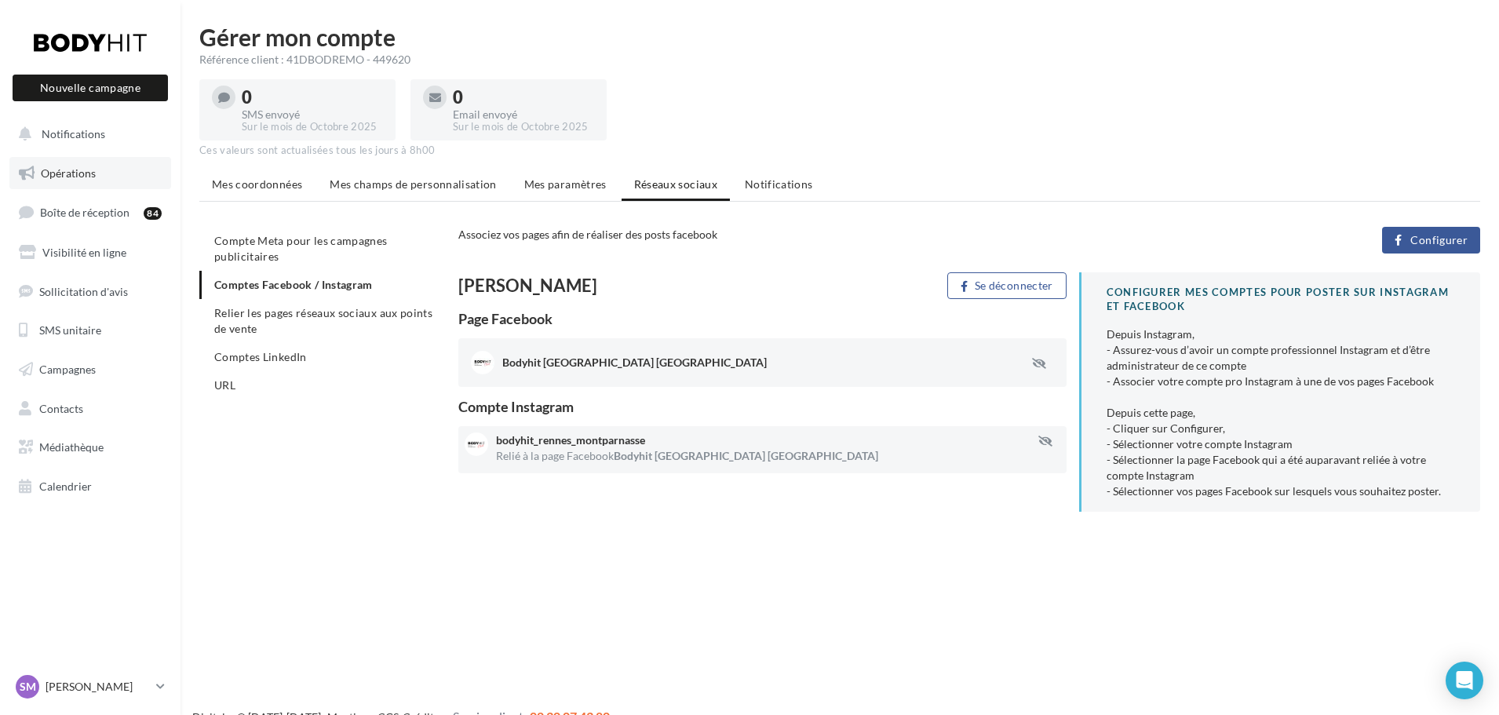
click at [76, 174] on span "Opérations" at bounding box center [68, 172] width 55 height 13
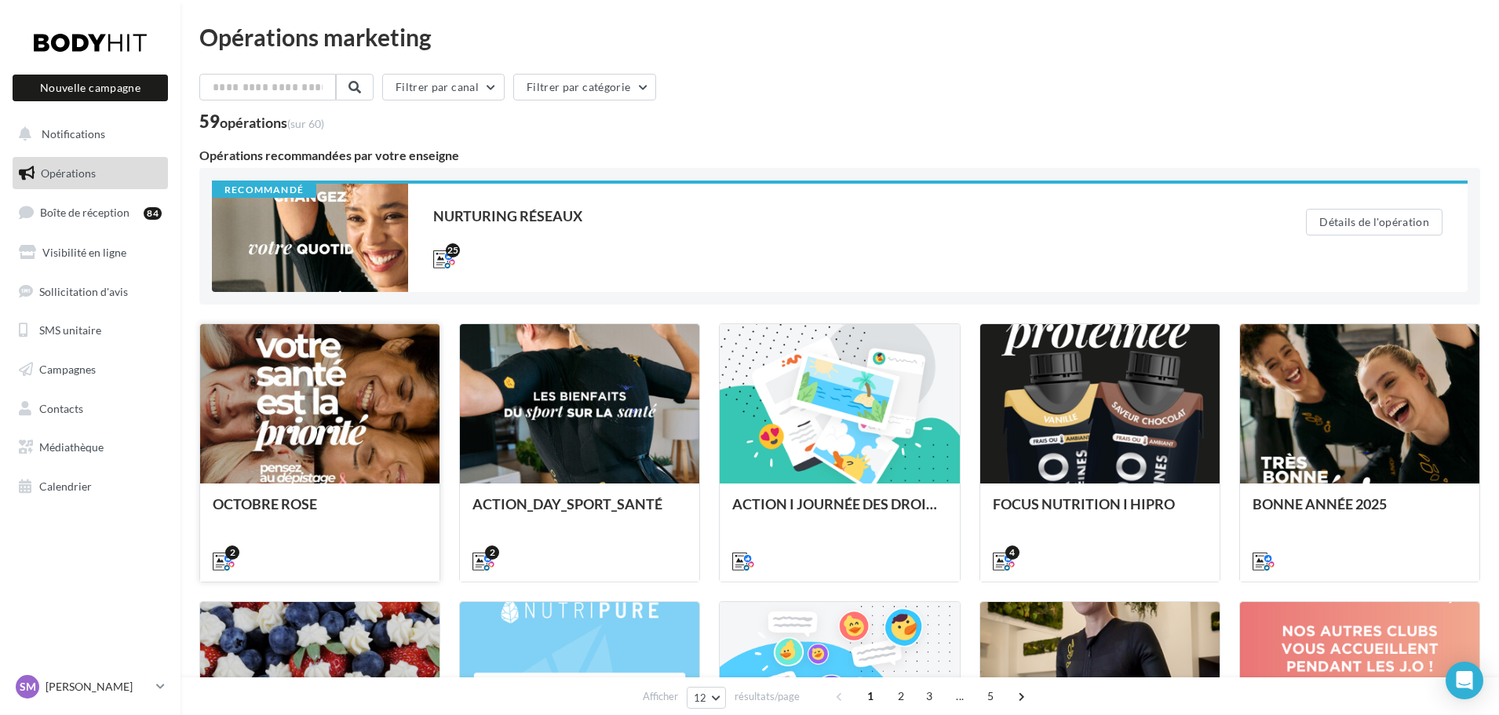
click at [393, 397] on div at bounding box center [319, 404] width 239 height 161
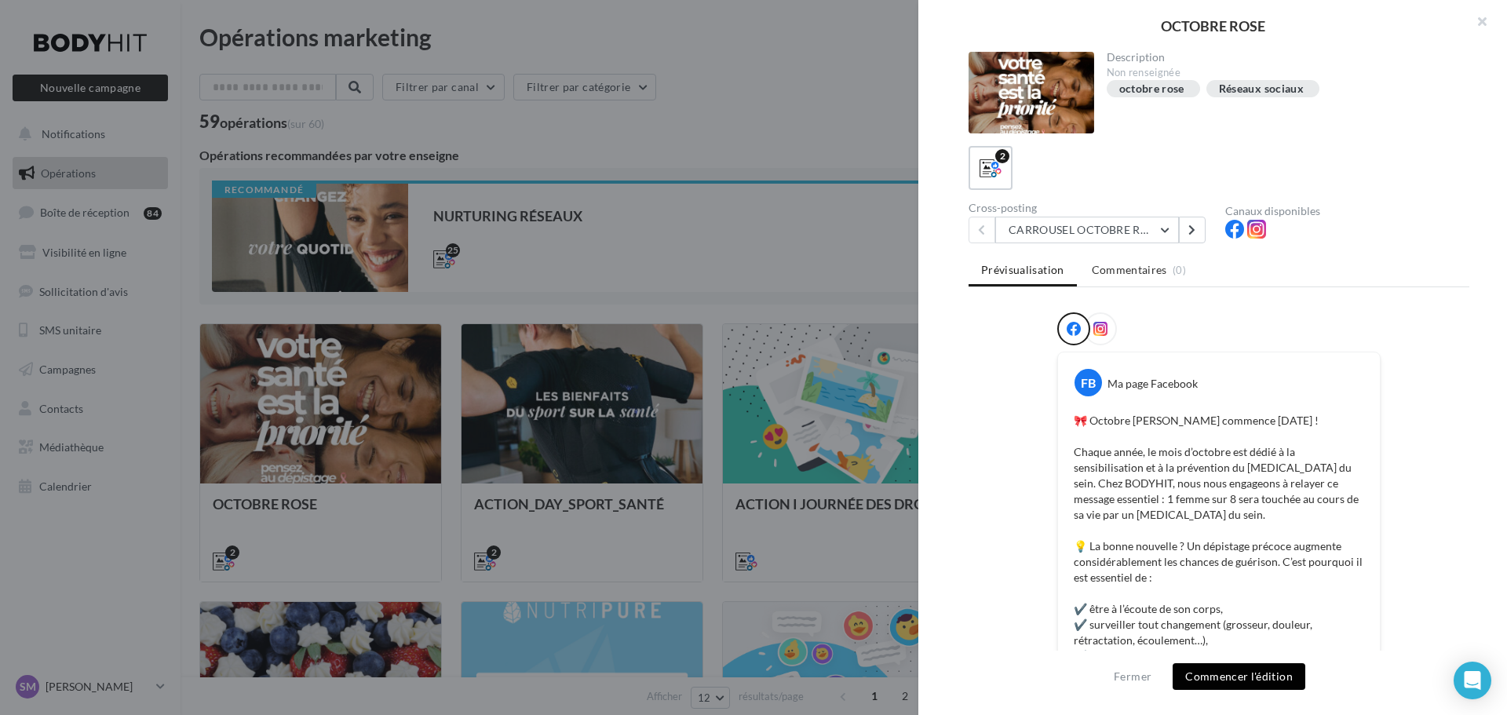
click at [1261, 670] on button "Commencer l'édition" at bounding box center [1239, 676] width 133 height 27
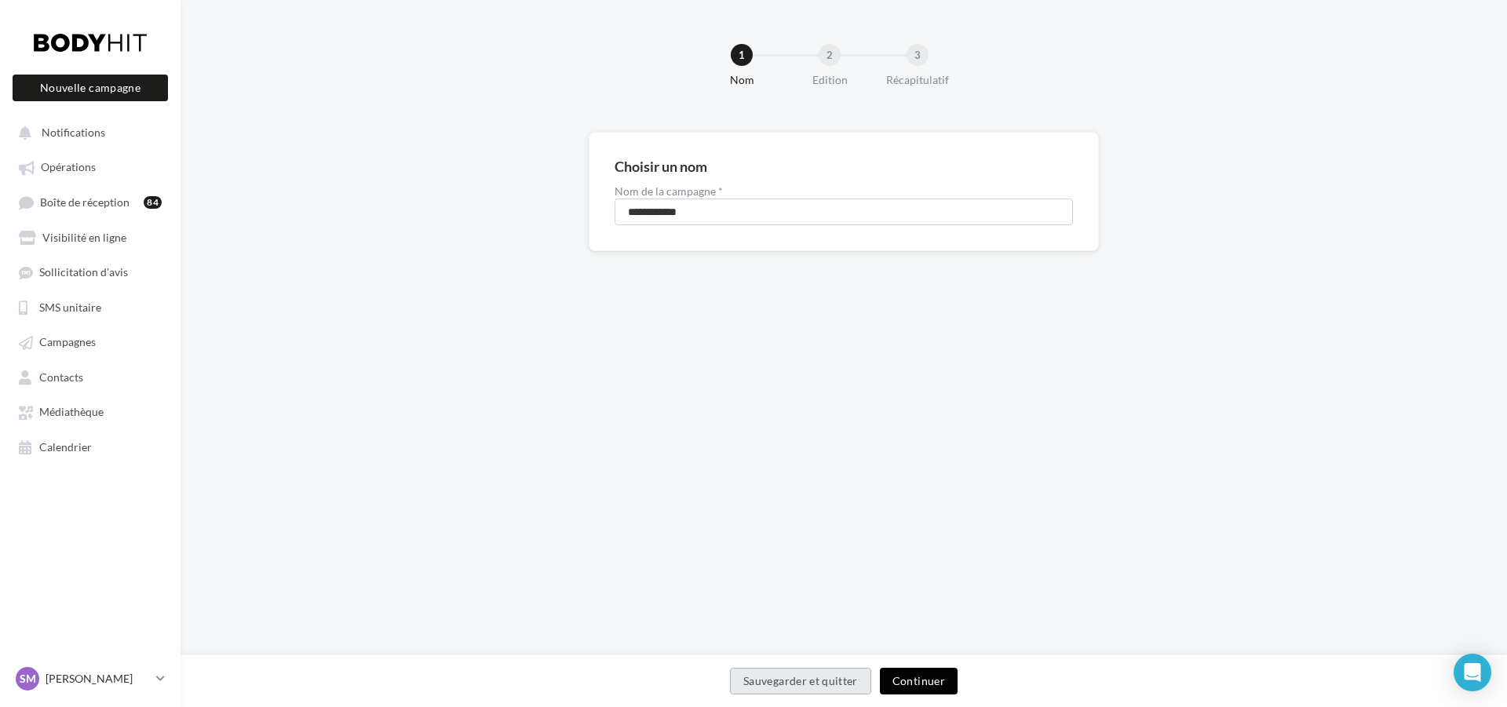
click at [924, 680] on button "Continuer" at bounding box center [919, 681] width 78 height 27
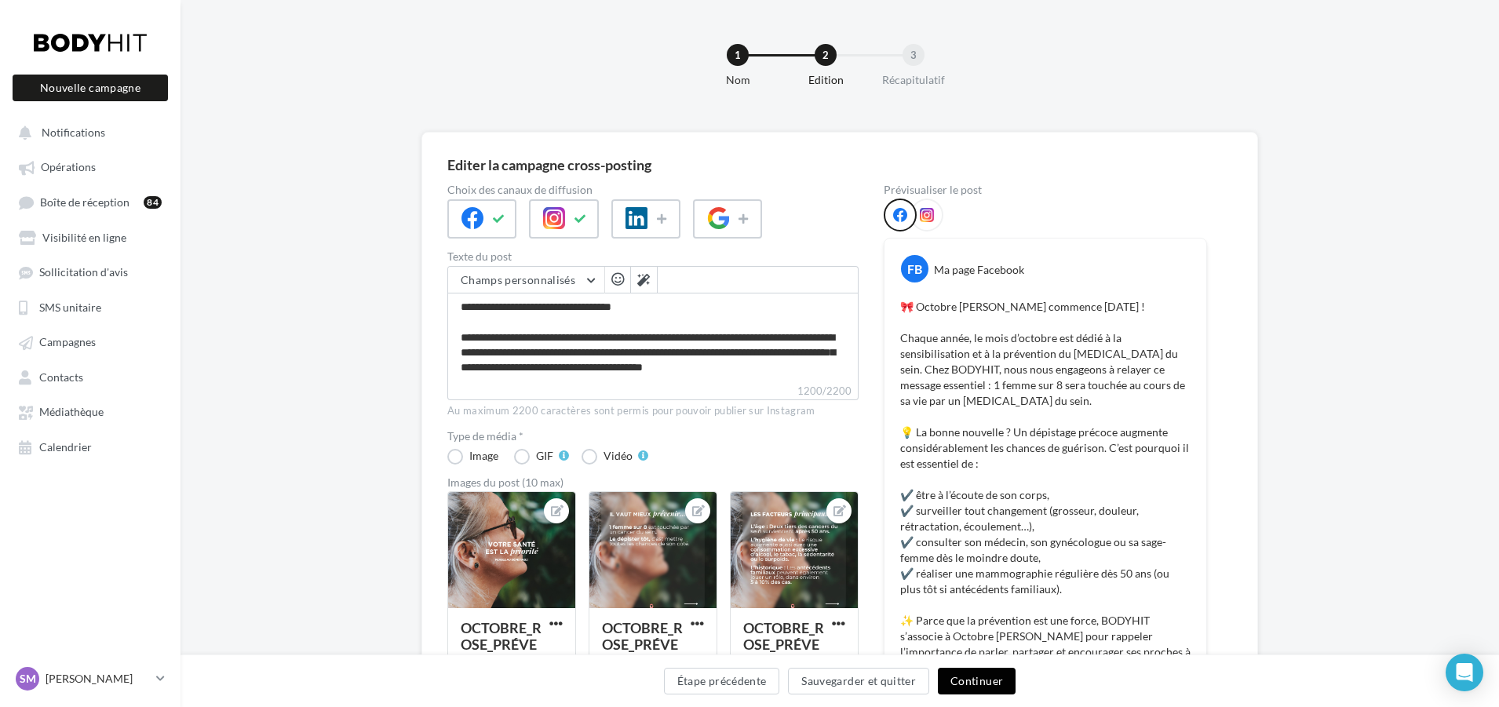
click at [980, 681] on button "Continuer" at bounding box center [977, 681] width 78 height 27
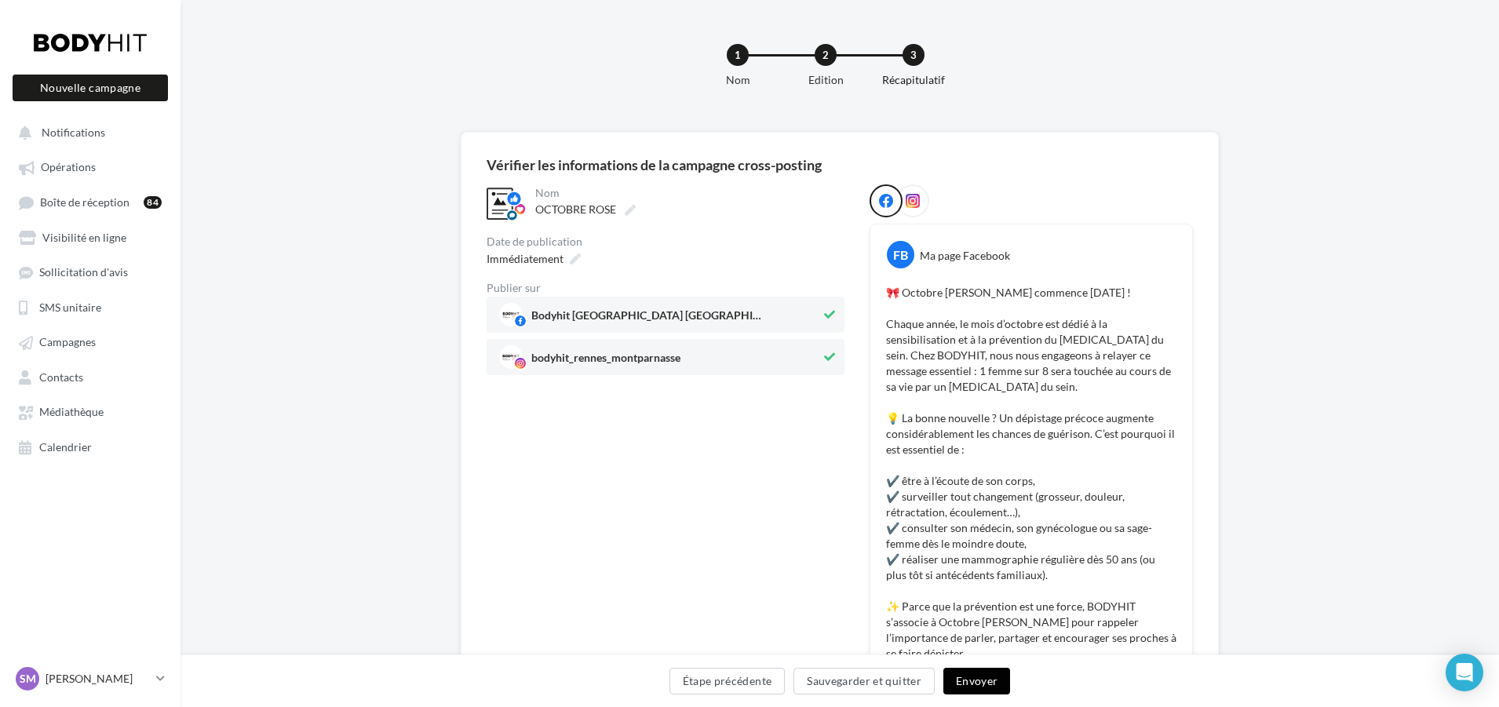
click at [980, 681] on button "Envoyer" at bounding box center [977, 681] width 67 height 27
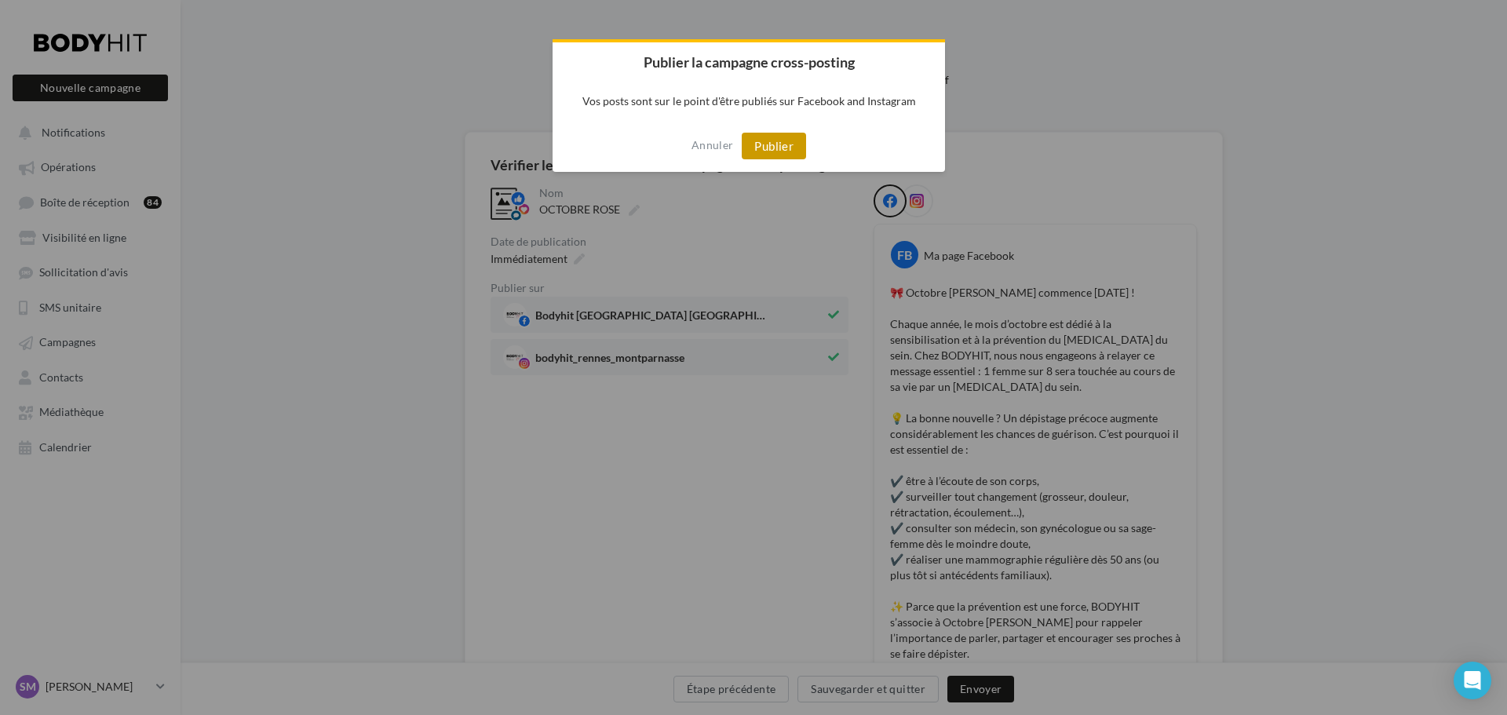
click at [755, 141] on button "Publier" at bounding box center [774, 146] width 64 height 27
